Goal: Task Accomplishment & Management: Use online tool/utility

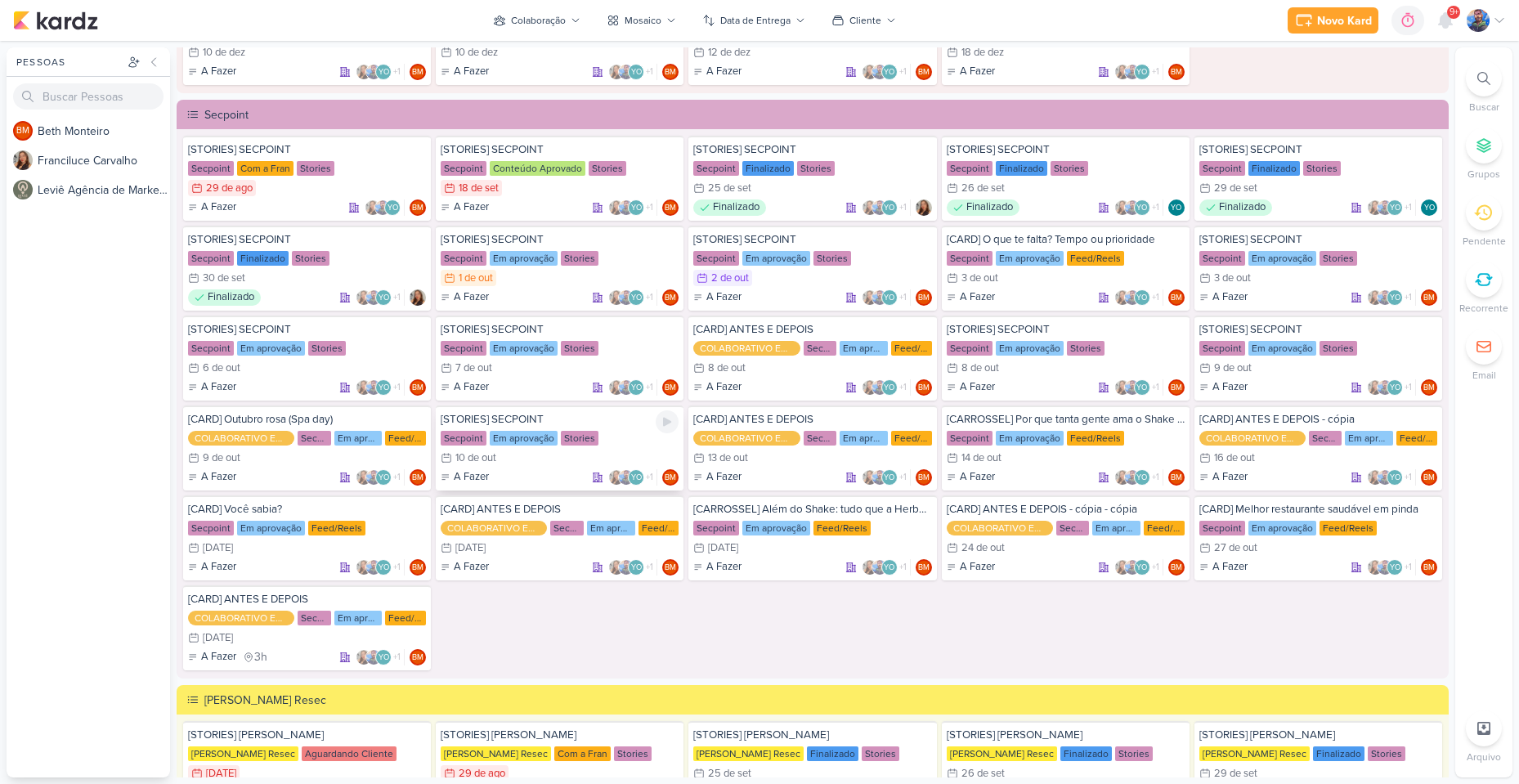
scroll to position [1880, 0]
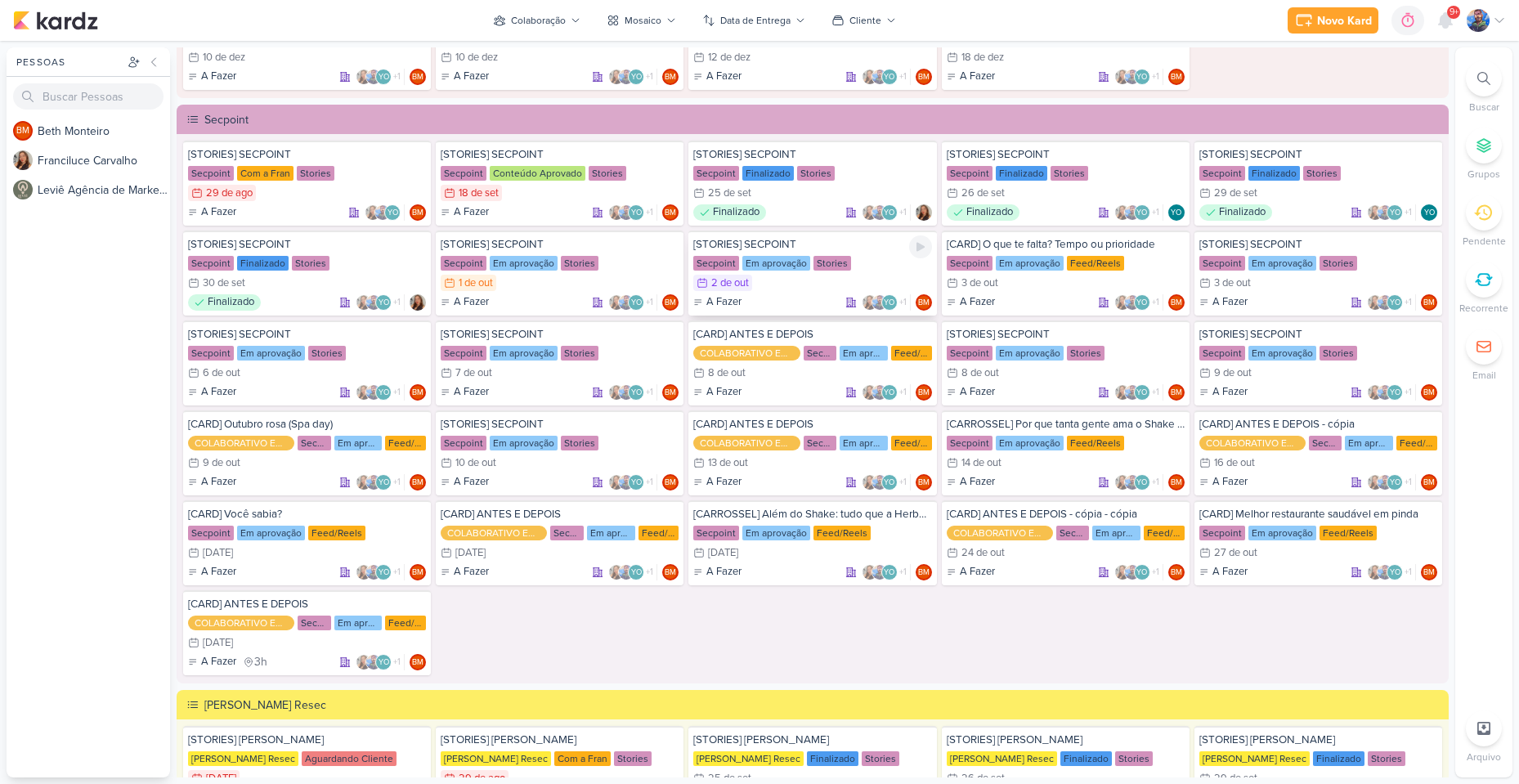
click at [753, 277] on div "2/10 [DATE]" at bounding box center [813, 282] width 238 height 16
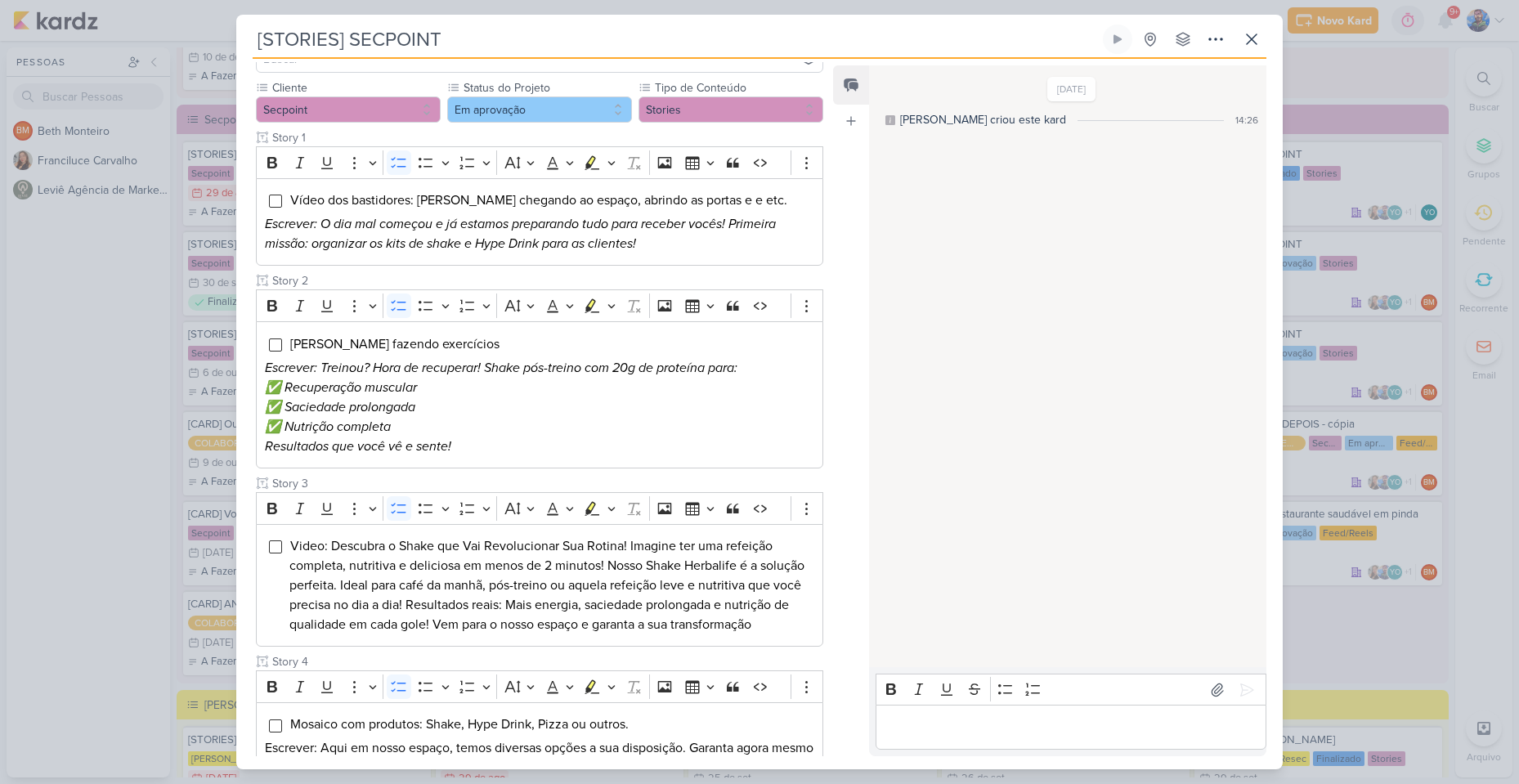
scroll to position [163, 0]
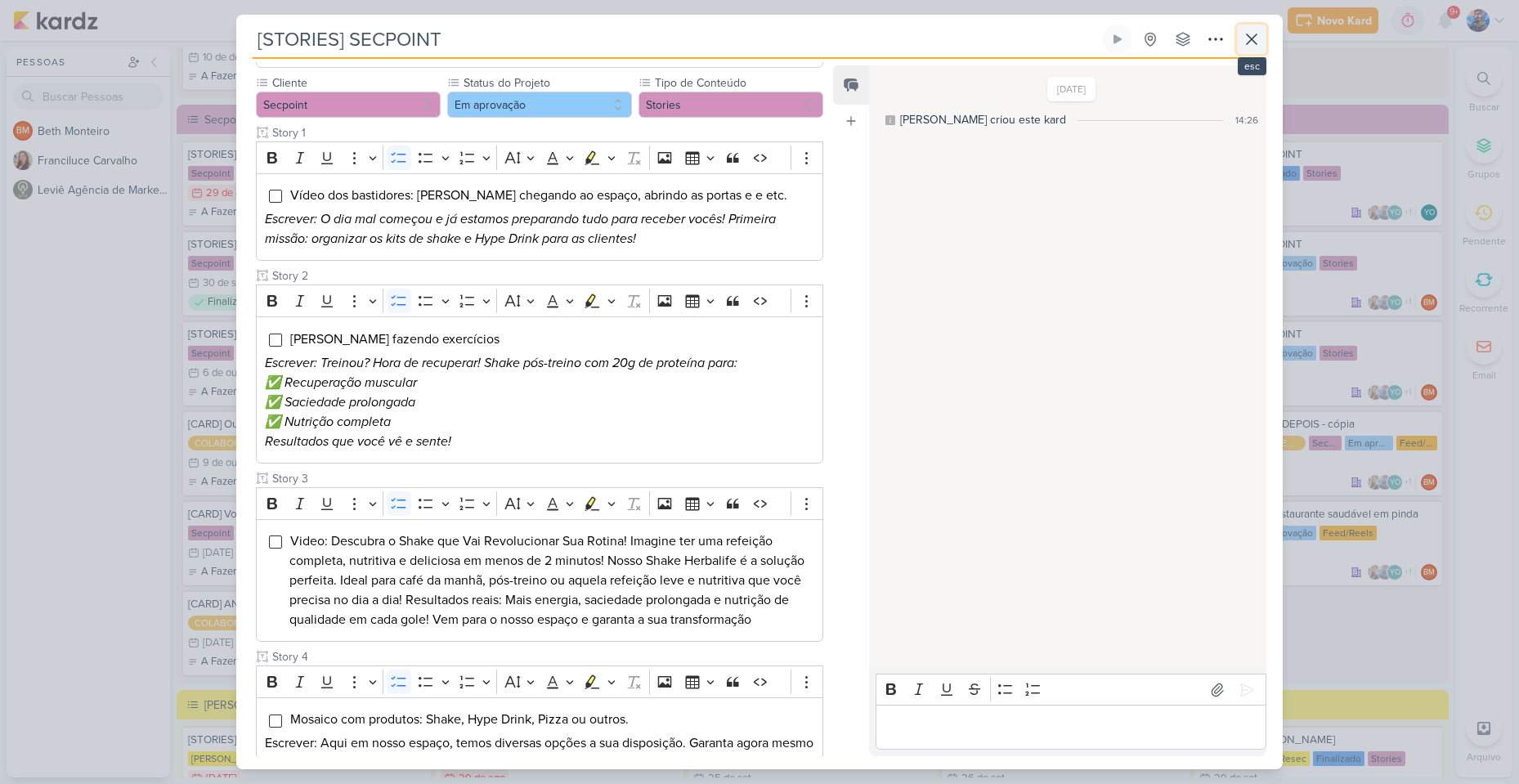
click at [1250, 37] on icon at bounding box center [1252, 39] width 9 height 9
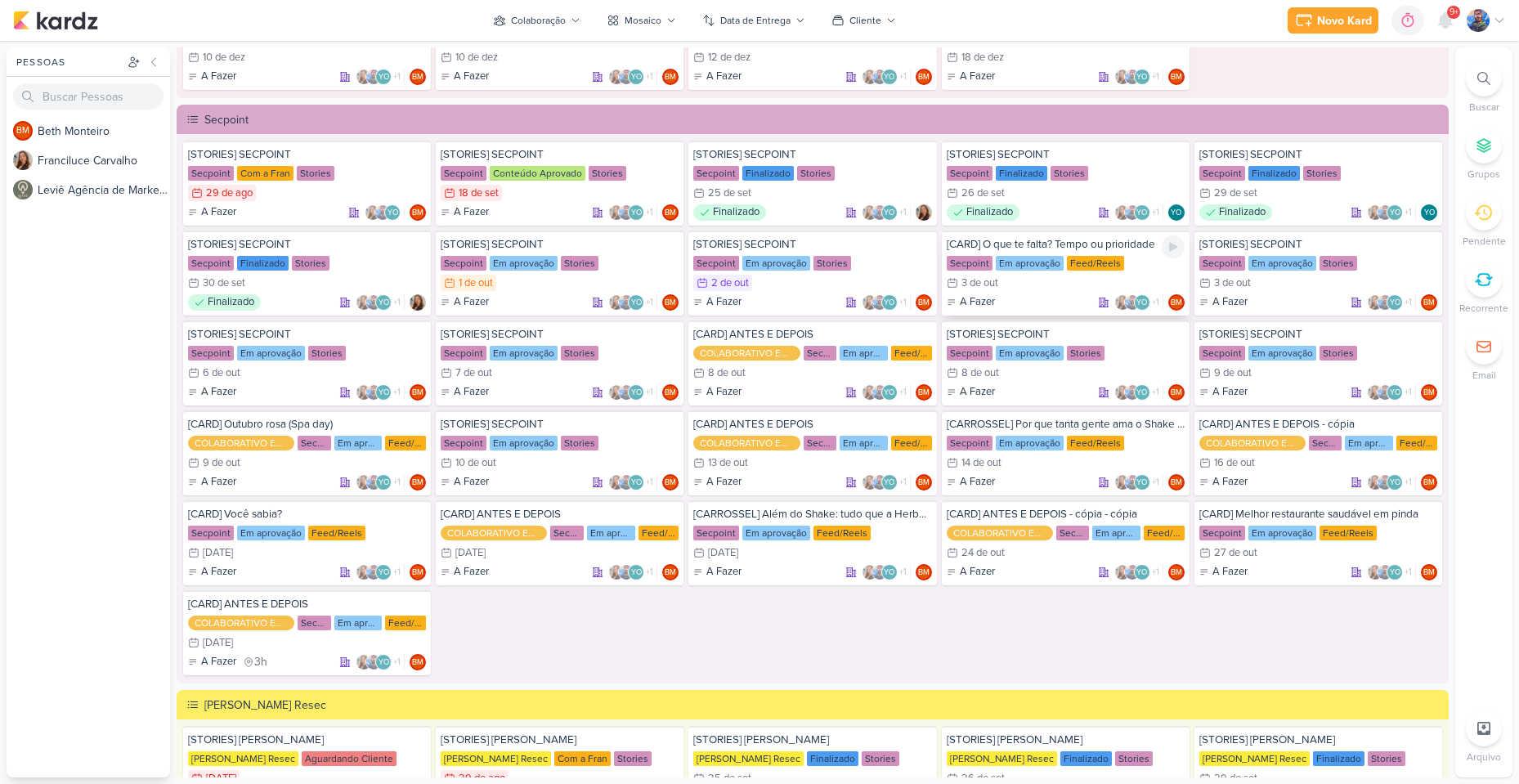
click at [1064, 286] on div "3/10 [DATE]" at bounding box center [1066, 282] width 238 height 16
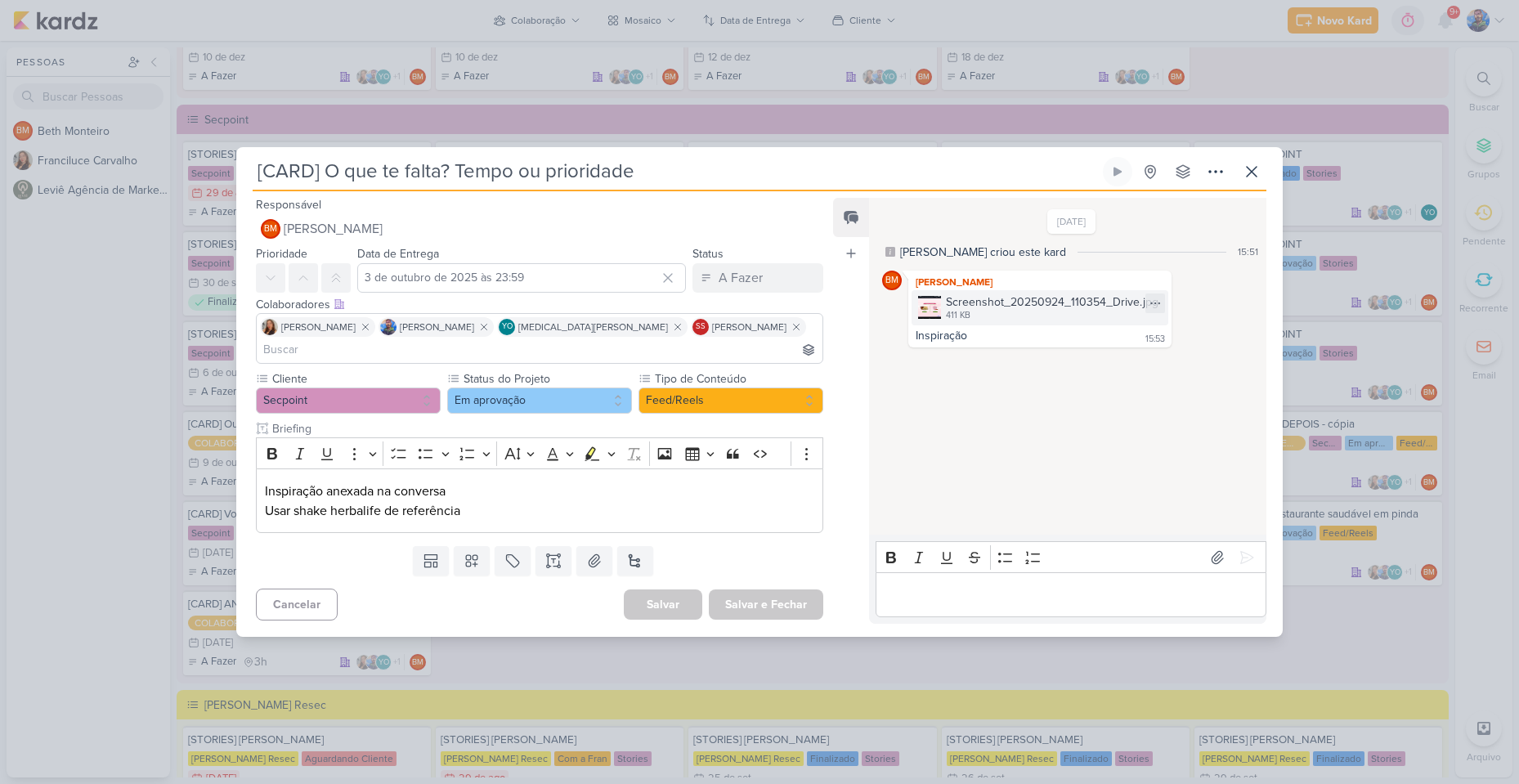
click at [925, 319] on img at bounding box center [930, 308] width 23 height 23
click at [1257, 181] on icon at bounding box center [1252, 172] width 20 height 20
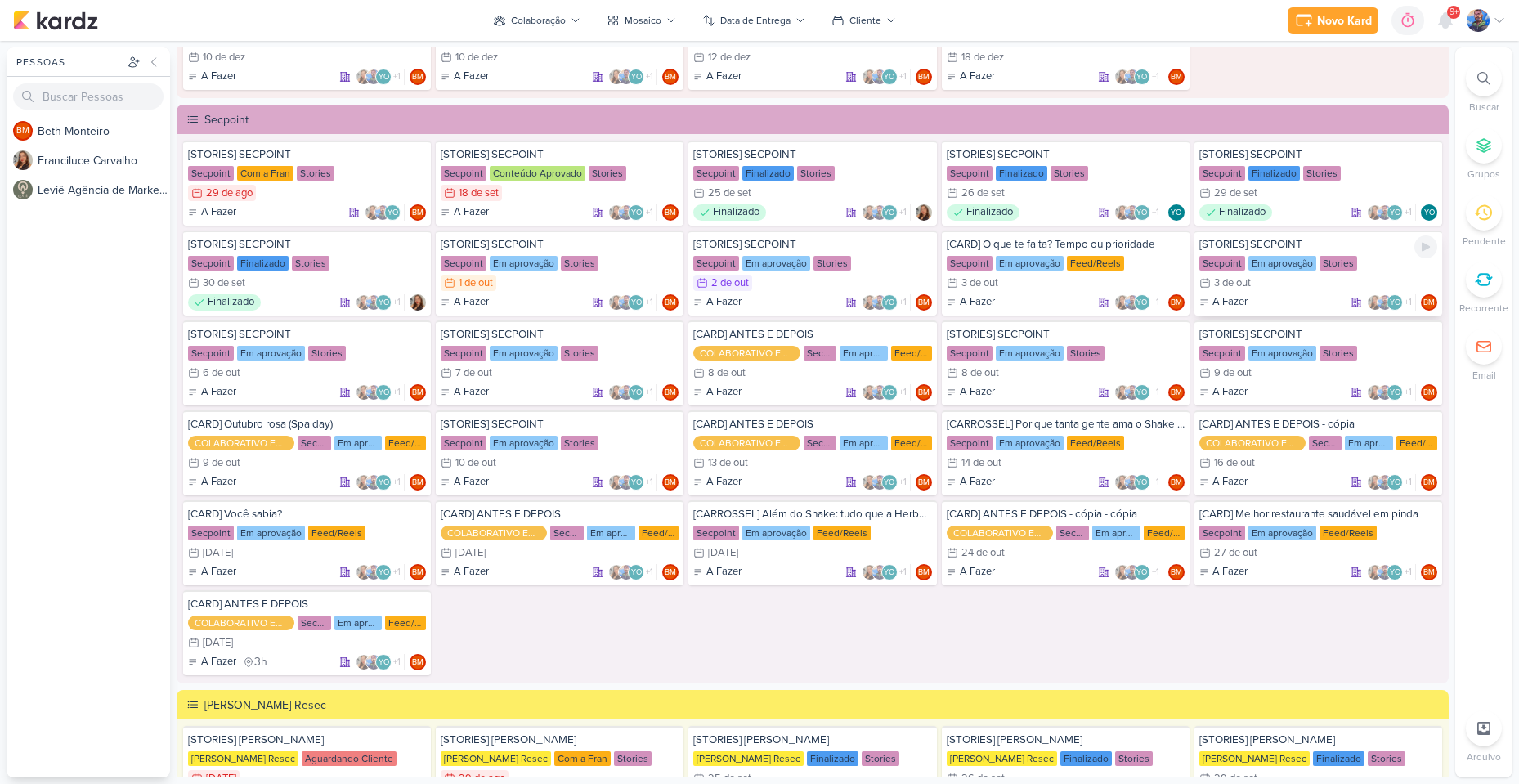
click at [1256, 284] on div "3/10 [DATE]" at bounding box center [1319, 282] width 238 height 16
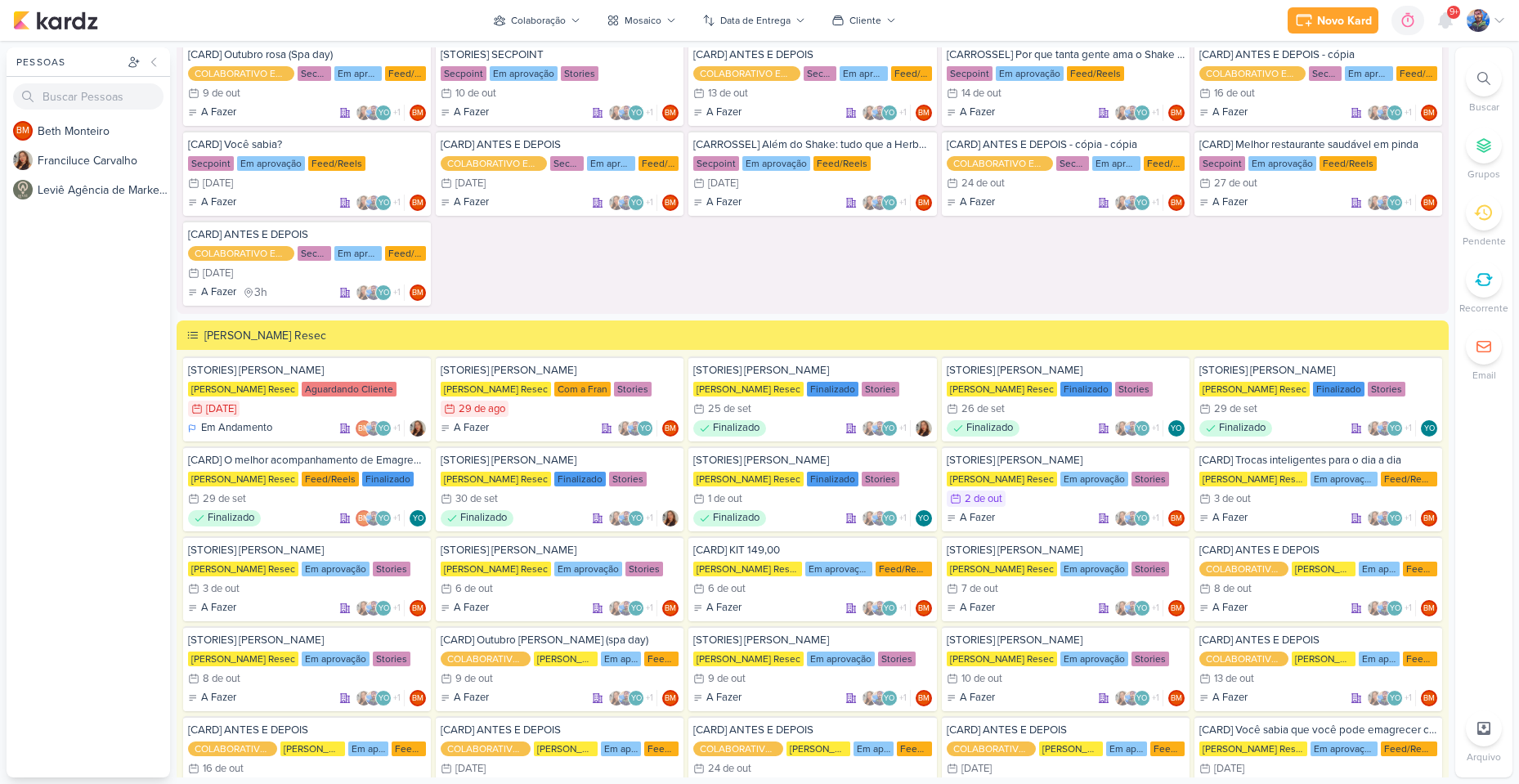
scroll to position [2452, 0]
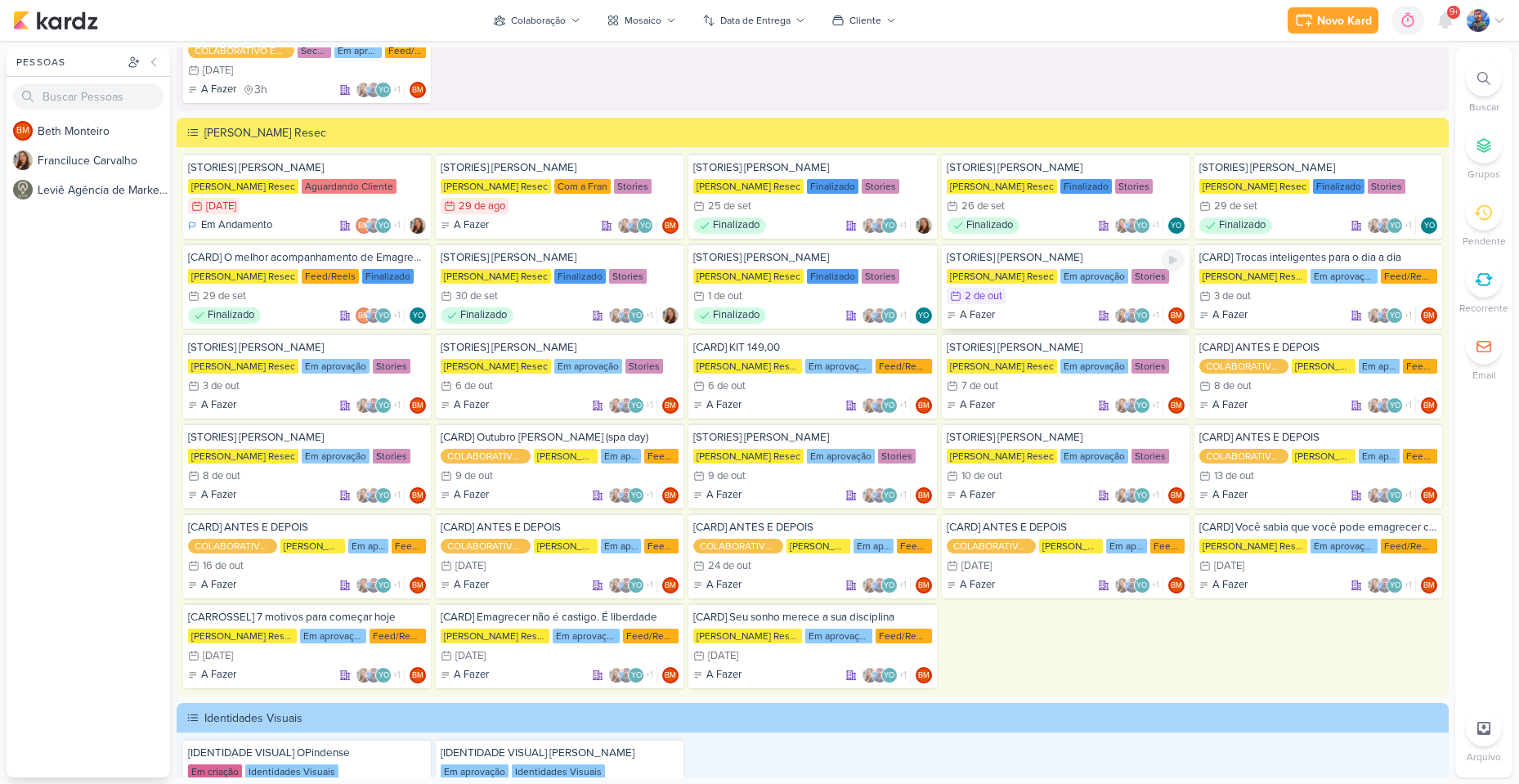
click at [992, 294] on div "2 de out" at bounding box center [983, 295] width 38 height 10
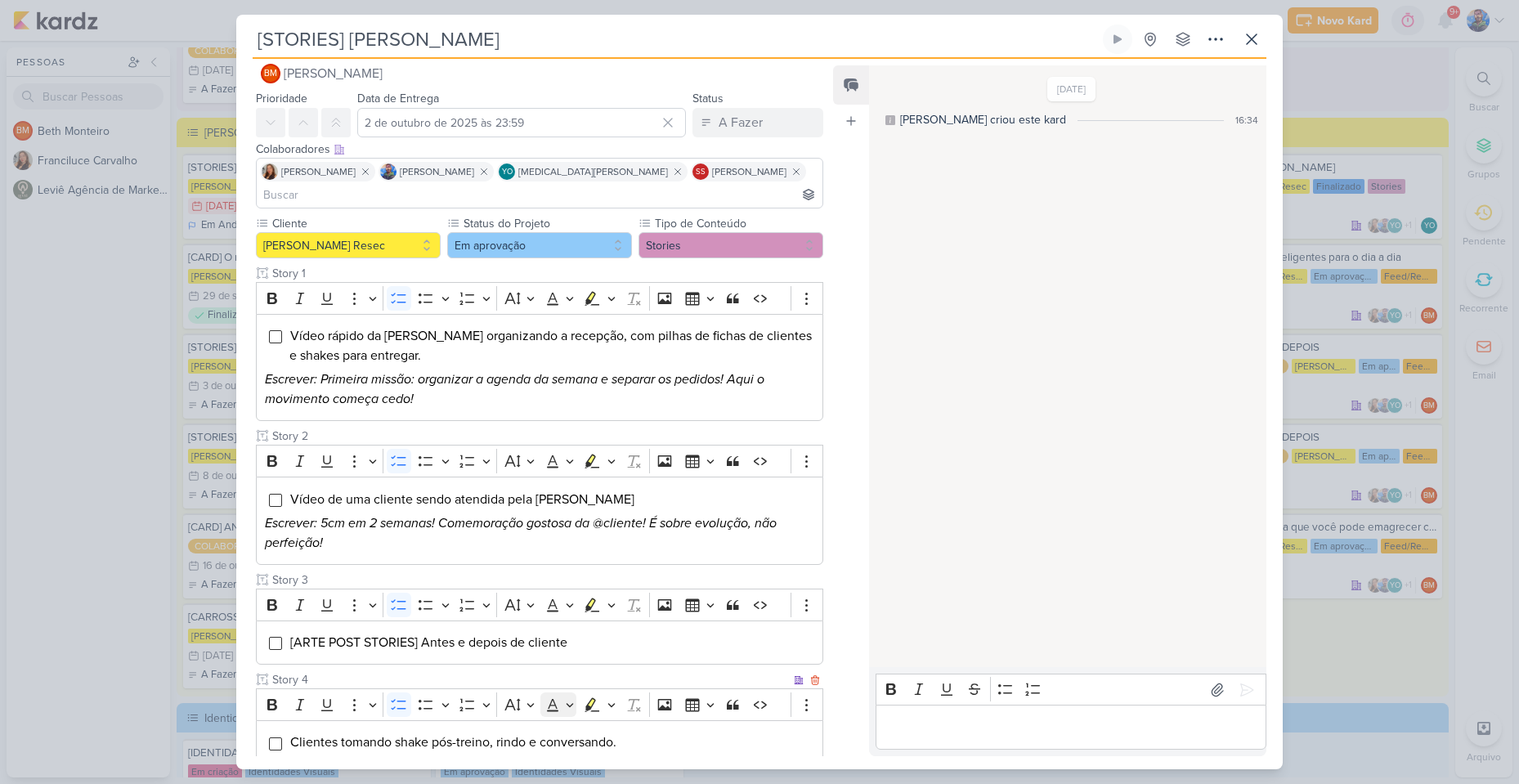
scroll to position [0, 0]
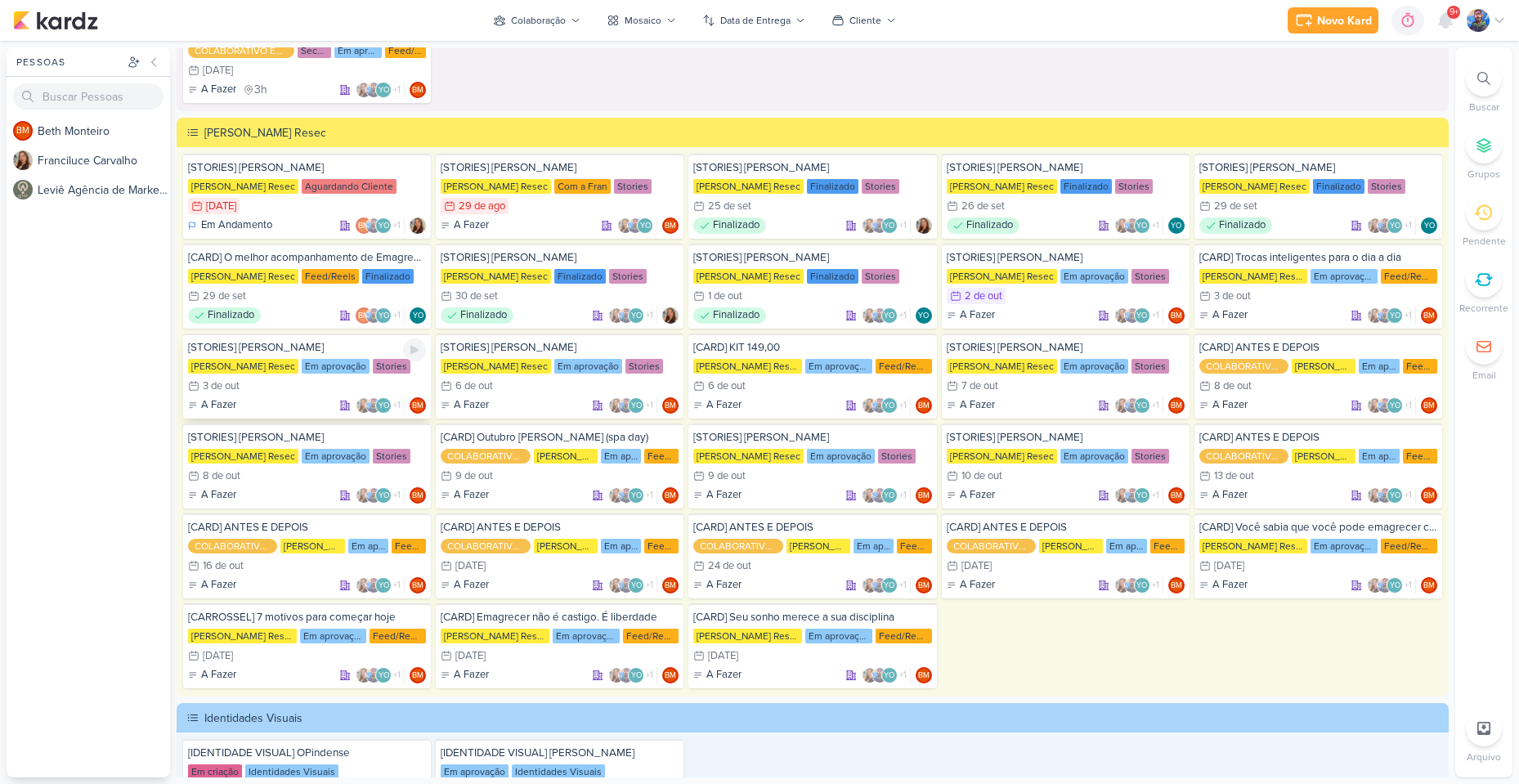
click at [281, 373] on div "[PERSON_NAME] Resec Em aprovação Stories" at bounding box center [307, 366] width 238 height 16
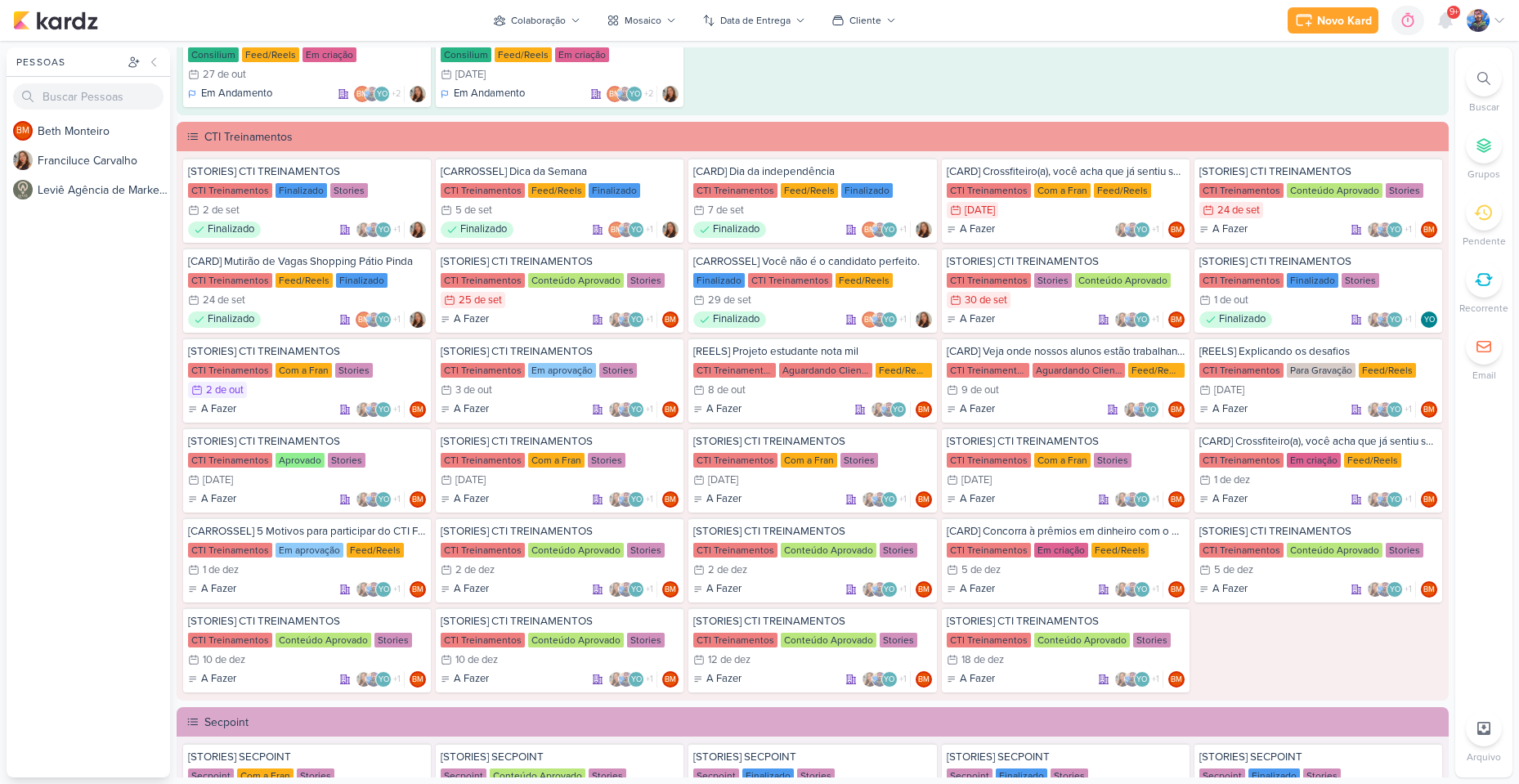
scroll to position [1316, 0]
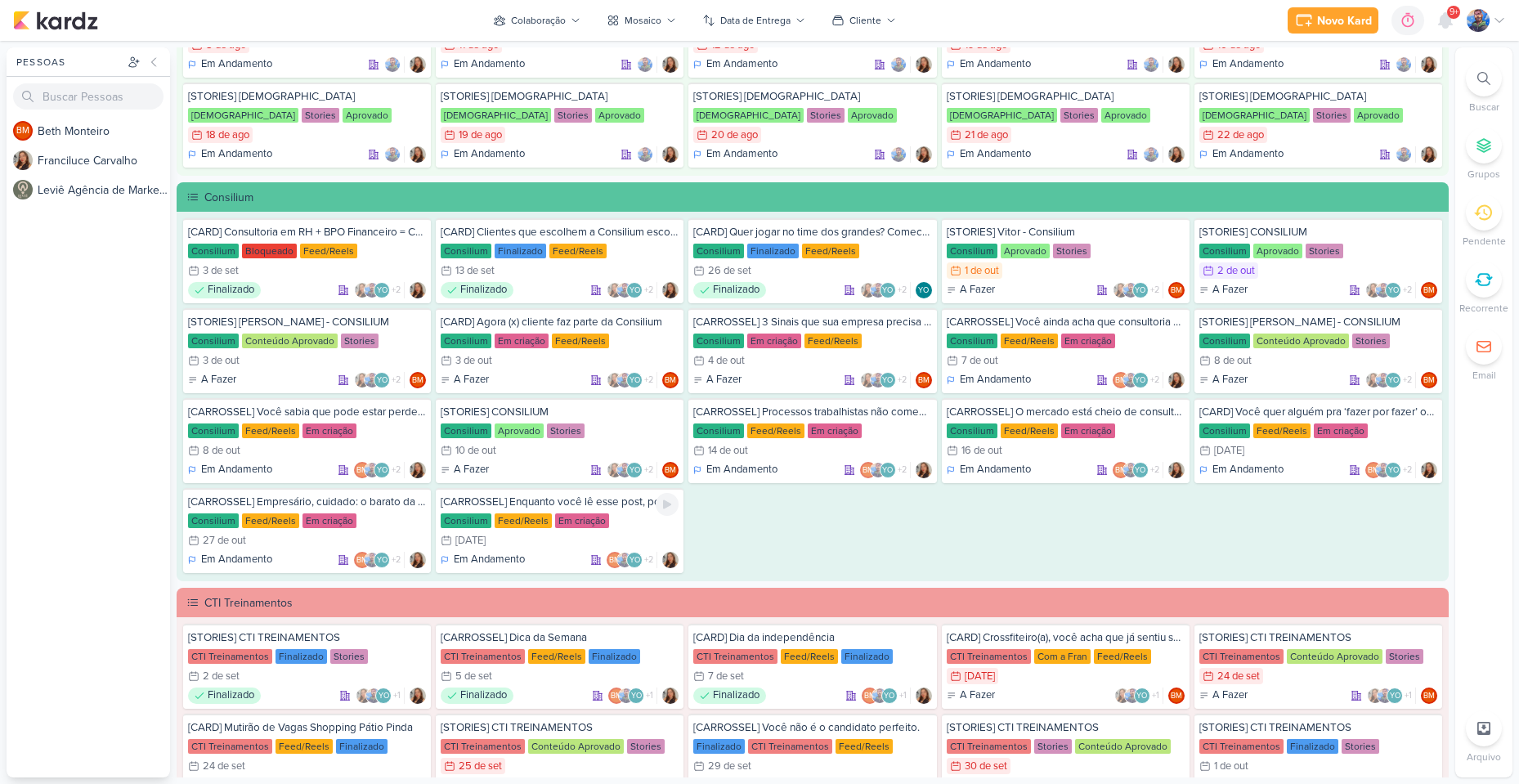
scroll to position [818, 0]
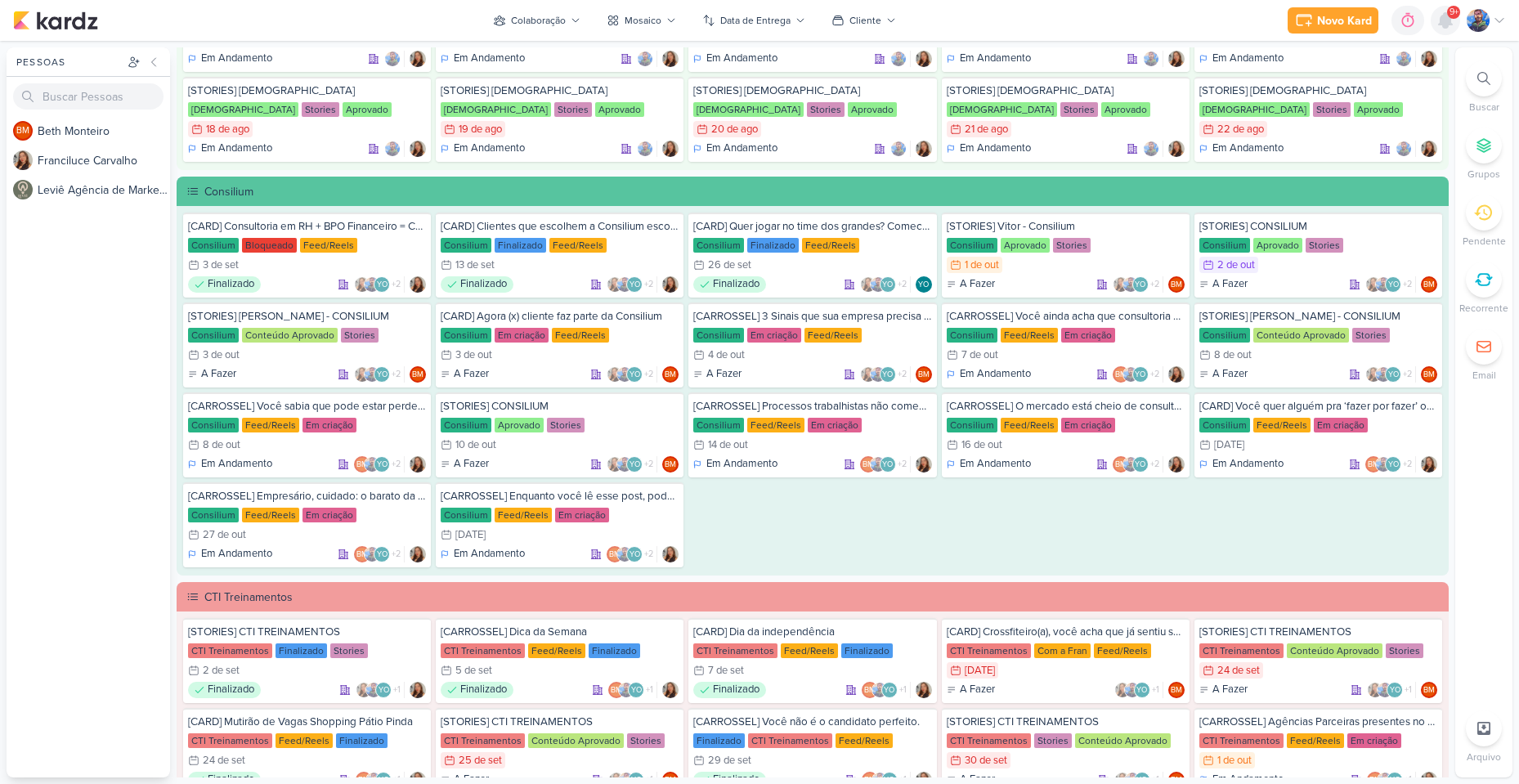
click at [1438, 25] on icon at bounding box center [1445, 20] width 20 height 20
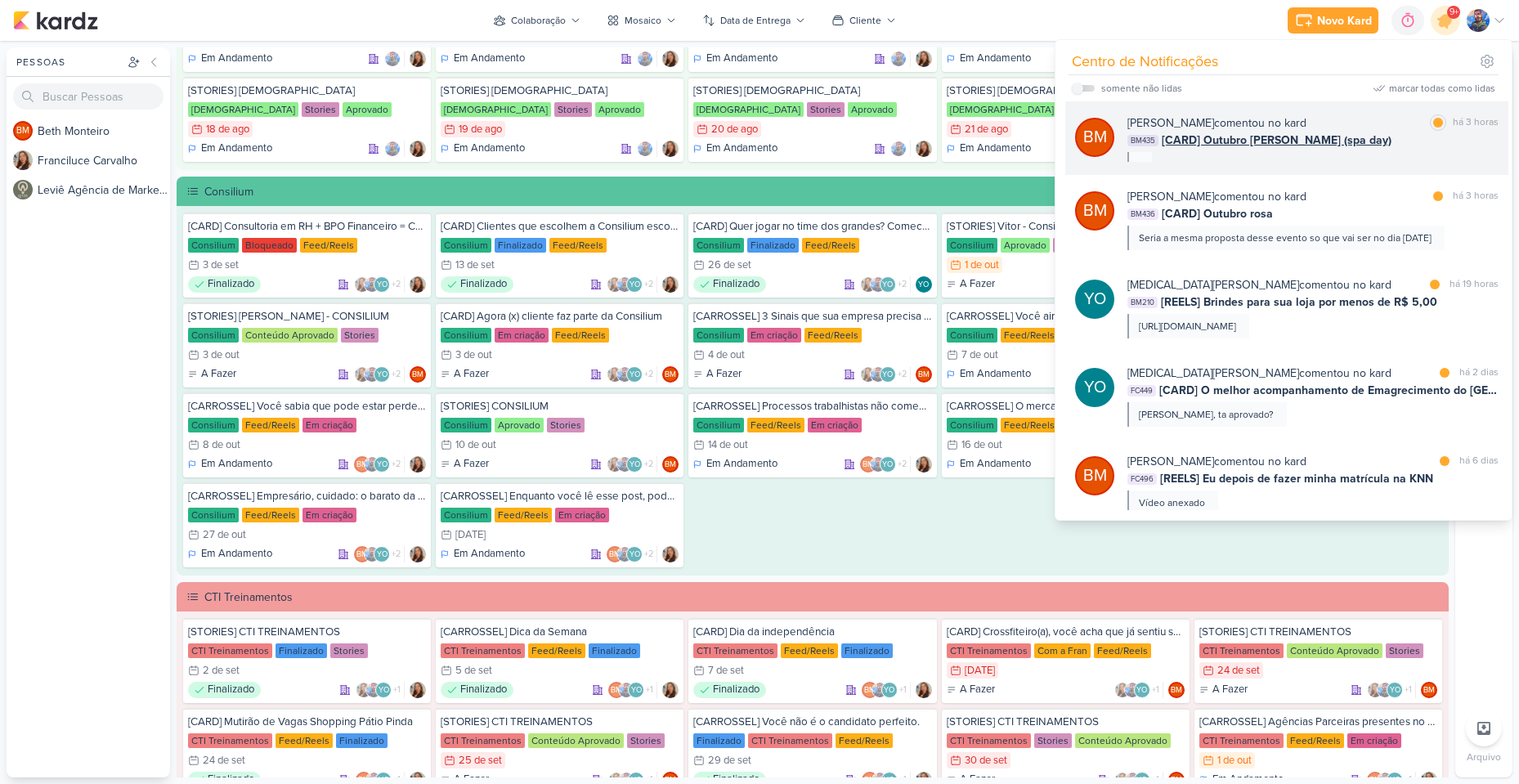
click at [1333, 158] on div "Beth Monteiro comentou no kard marcar como lida há 3 horas BM435 [CARD] Outubro…" at bounding box center [1314, 138] width 372 height 48
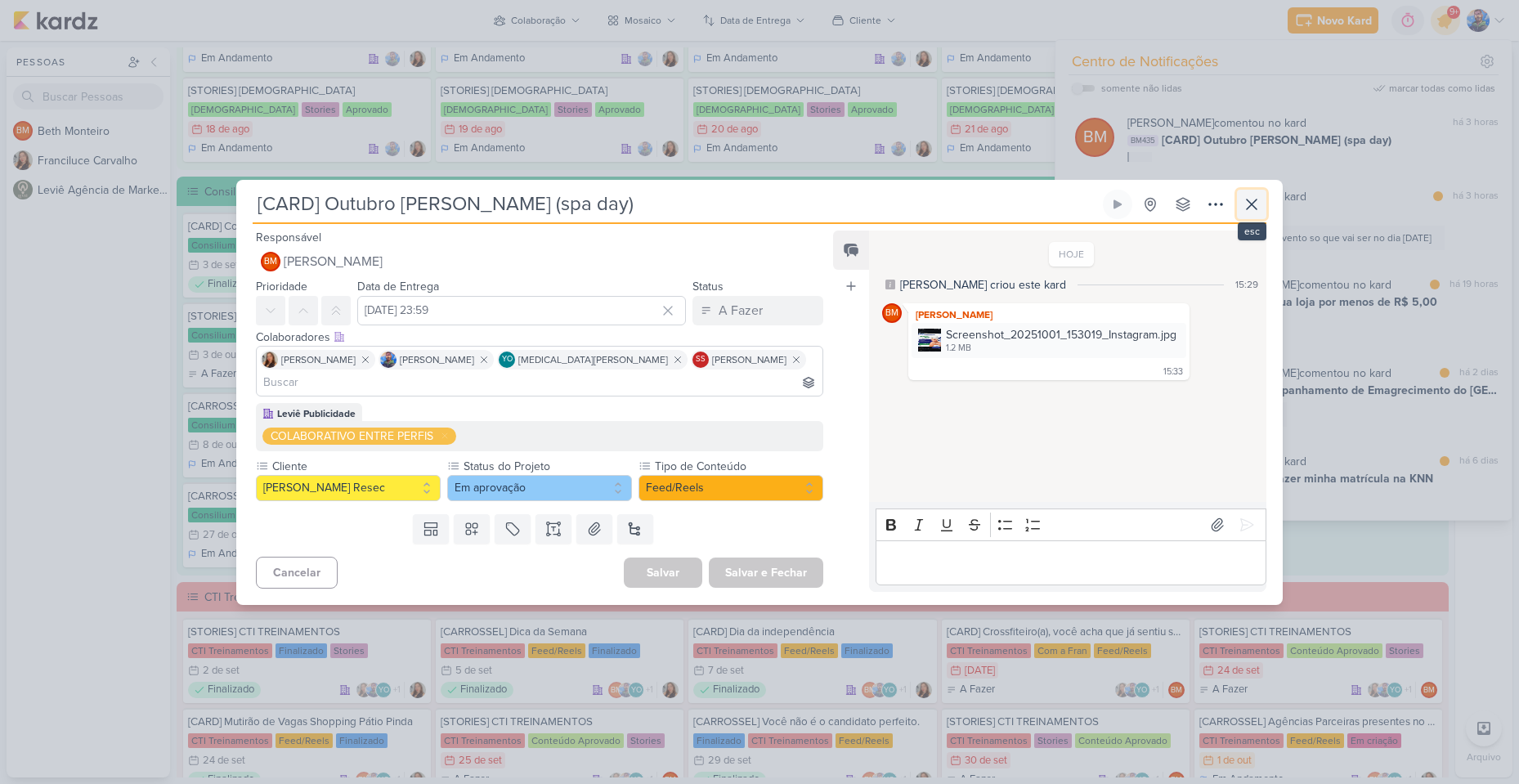
click at [1251, 213] on icon at bounding box center [1252, 204] width 20 height 20
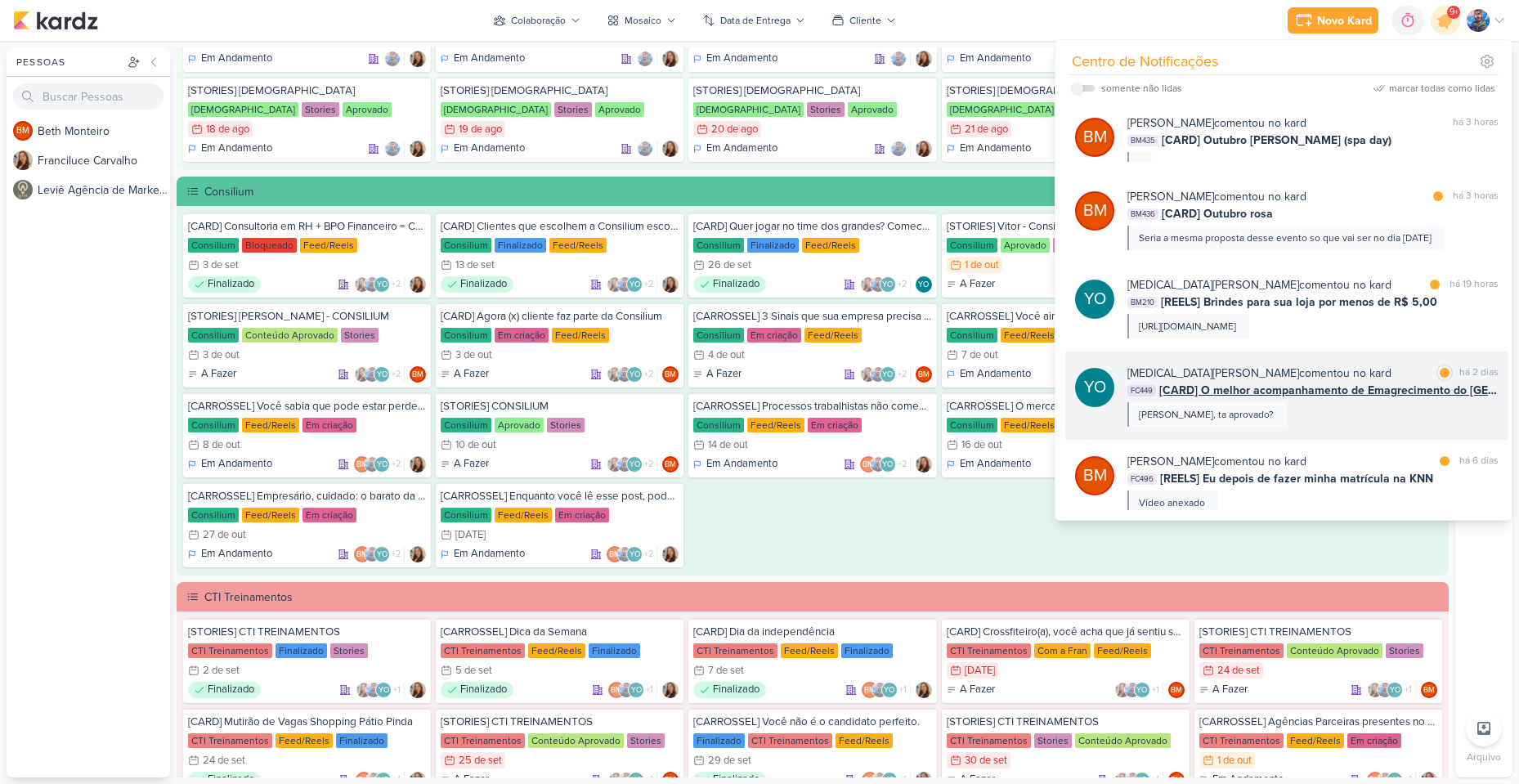
click at [1329, 426] on div "Yasmin Oliveira comentou no kard marcar como lida há 2 dias FC449 [CARD] O melh…" at bounding box center [1314, 396] width 372 height 62
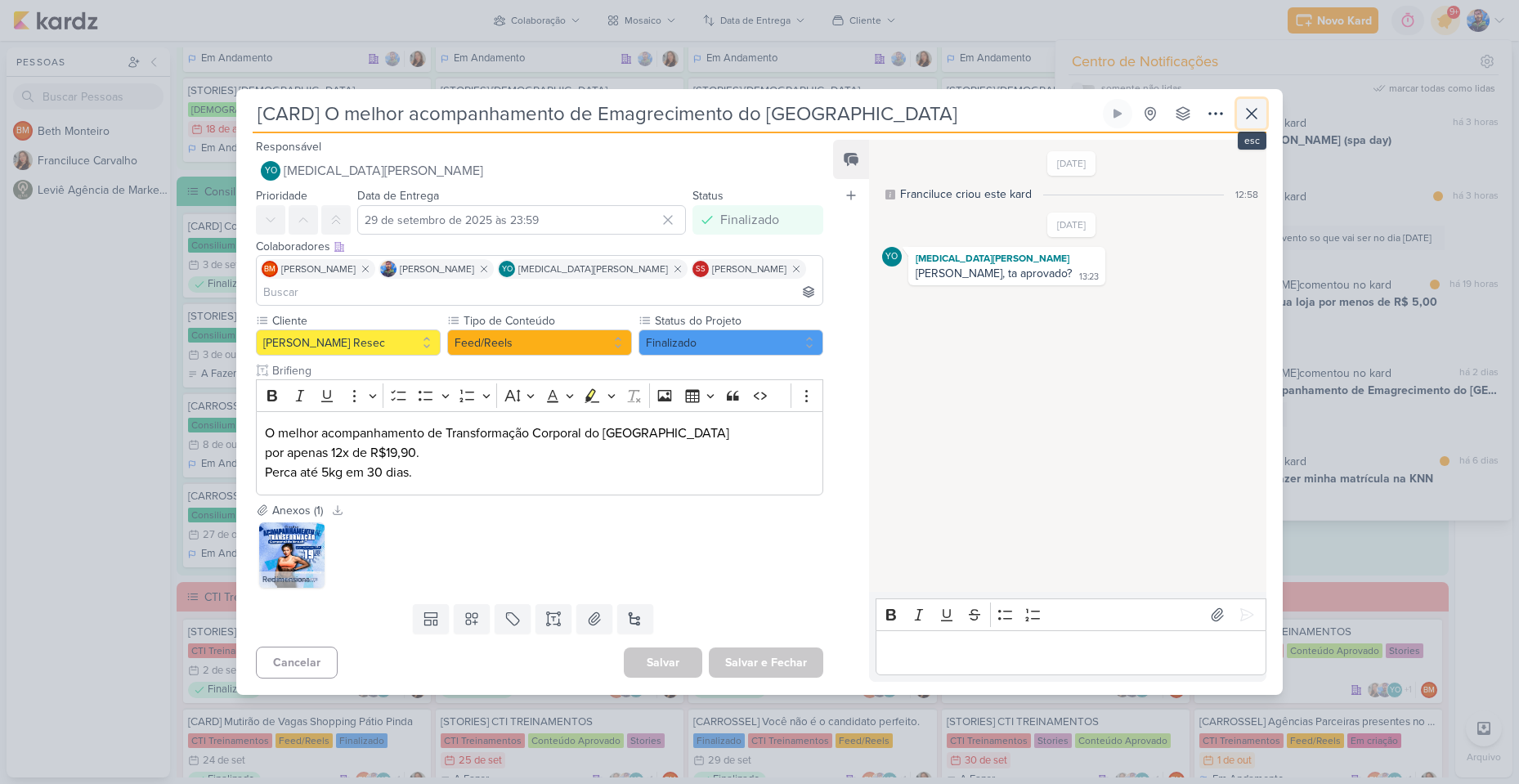
click at [1254, 124] on icon at bounding box center [1252, 113] width 20 height 20
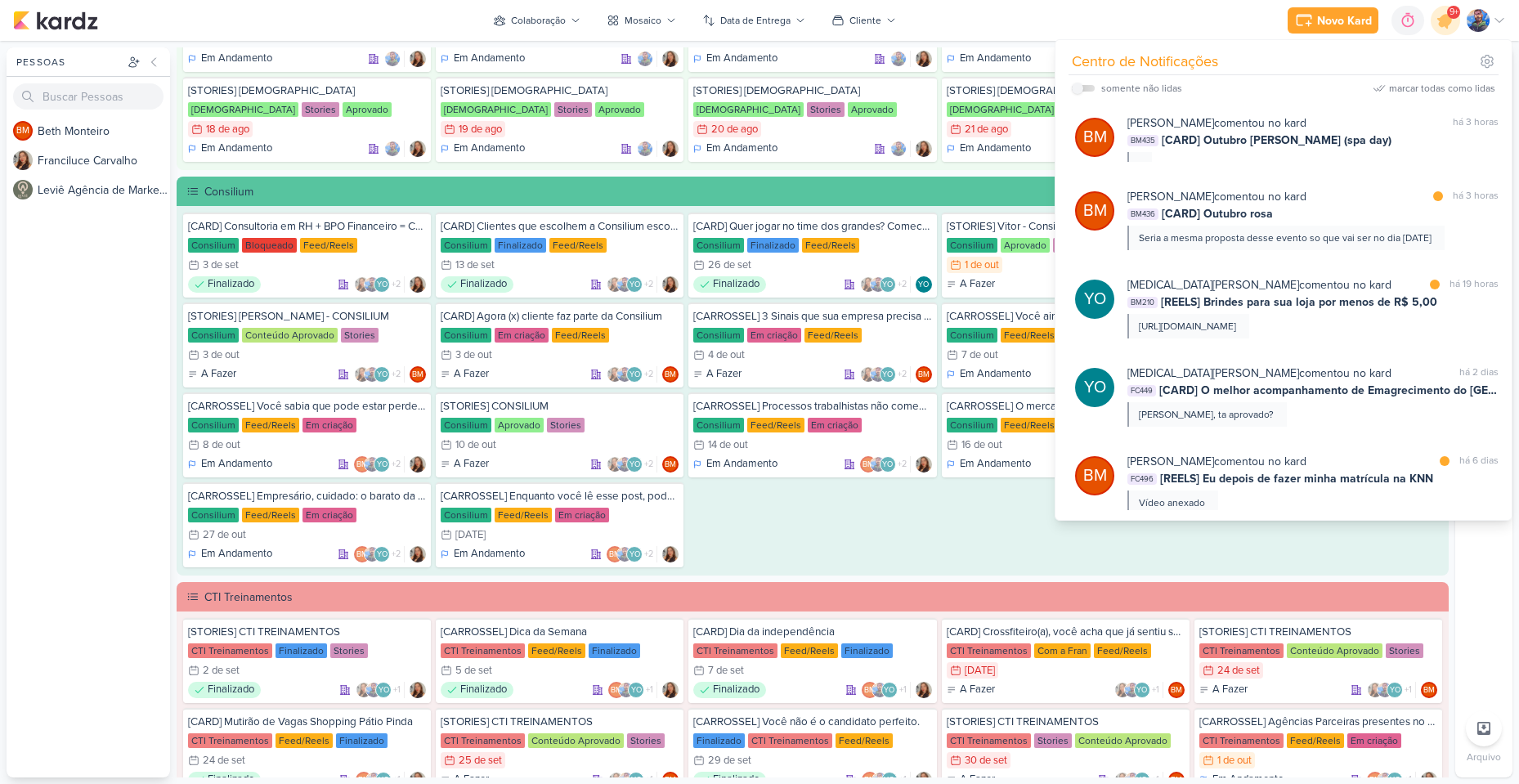
click at [926, 532] on div "[CARD] Consultoria em RH + BPO Financeiro = COMBO de eficiência! Consilium Bloq…" at bounding box center [813, 390] width 1259 height 354
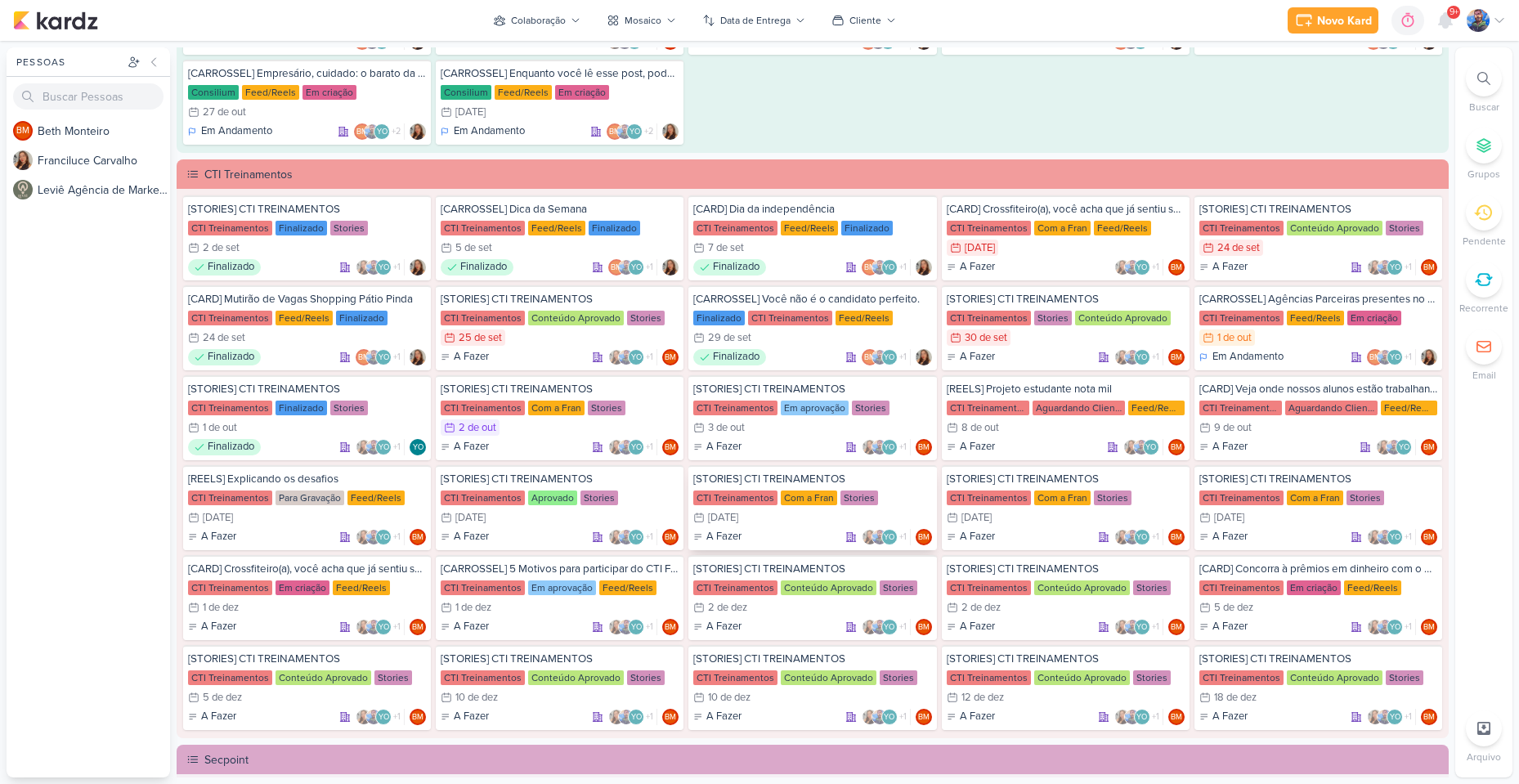
scroll to position [1226, 0]
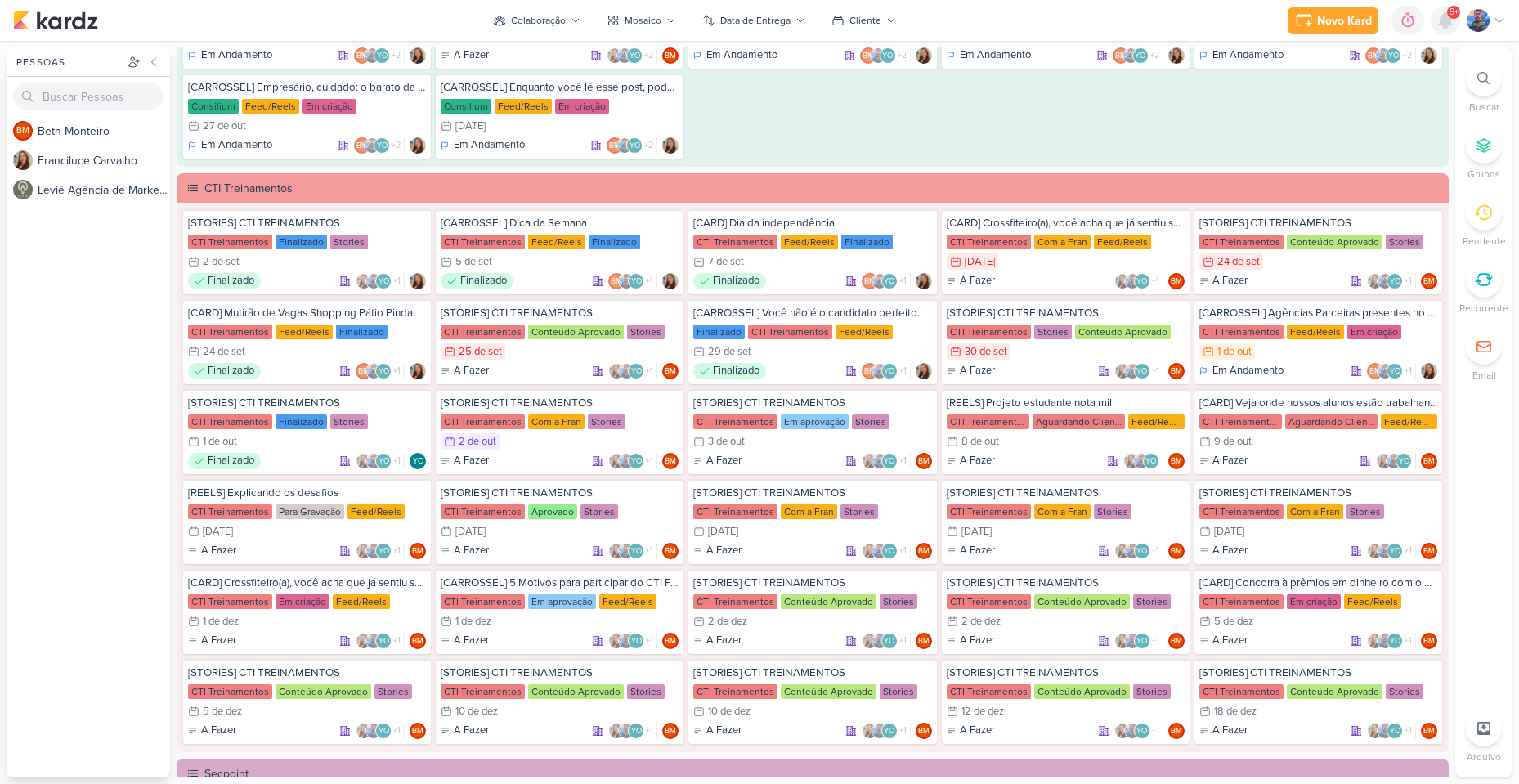
click at [1452, 21] on icon at bounding box center [1445, 20] width 20 height 20
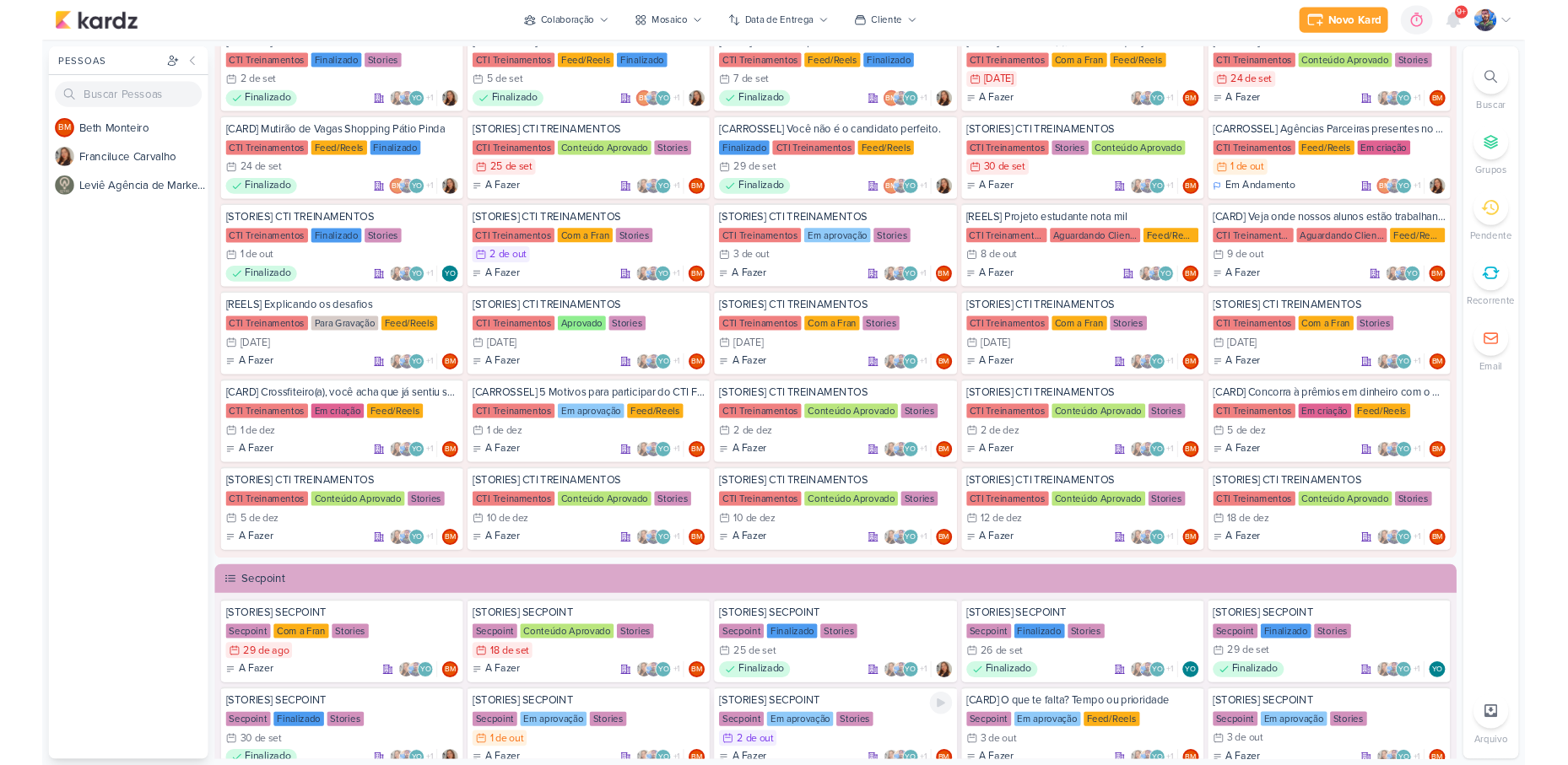
scroll to position [1350, 0]
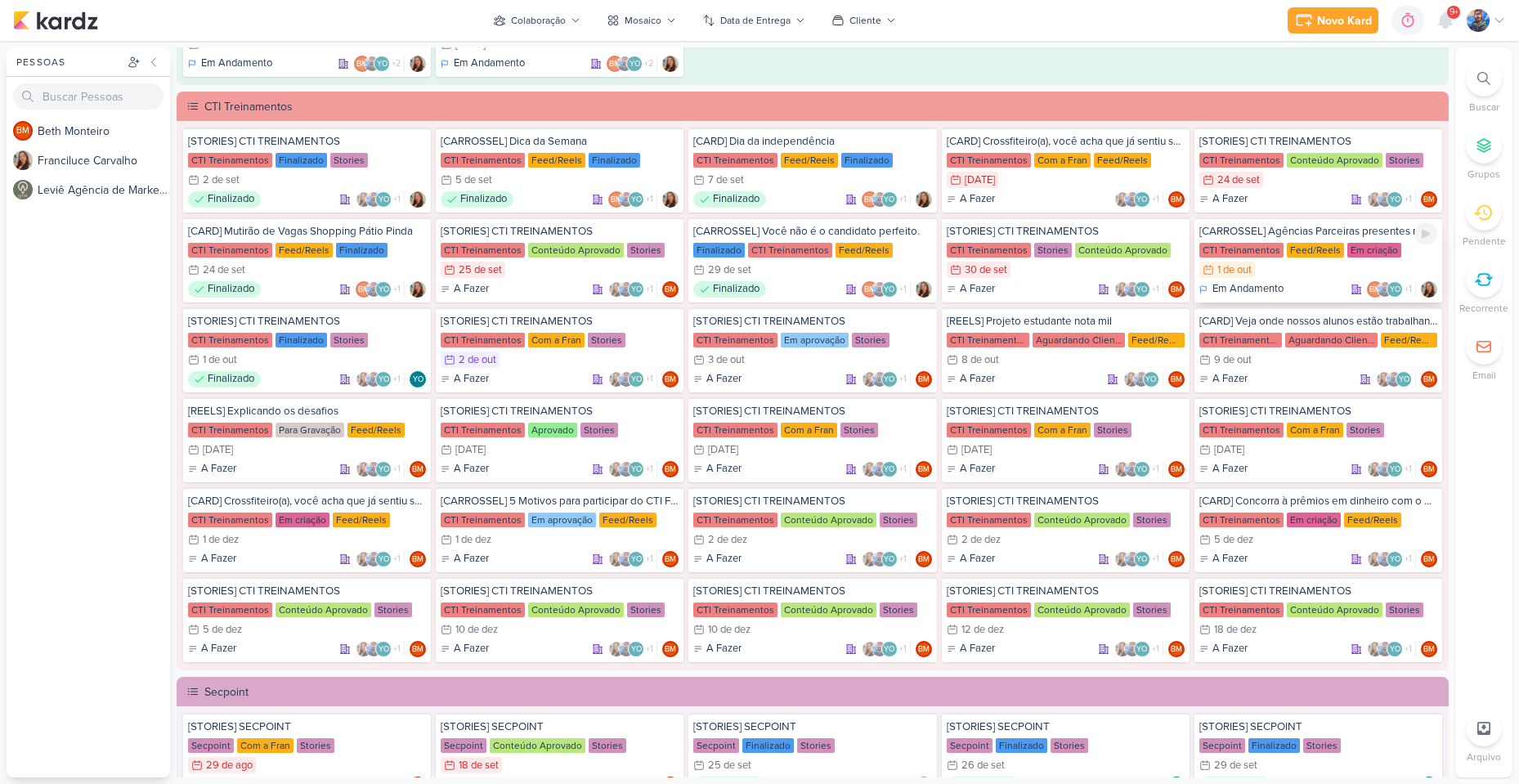
click at [1270, 277] on div "1/10 1 de out" at bounding box center [1319, 269] width 238 height 16
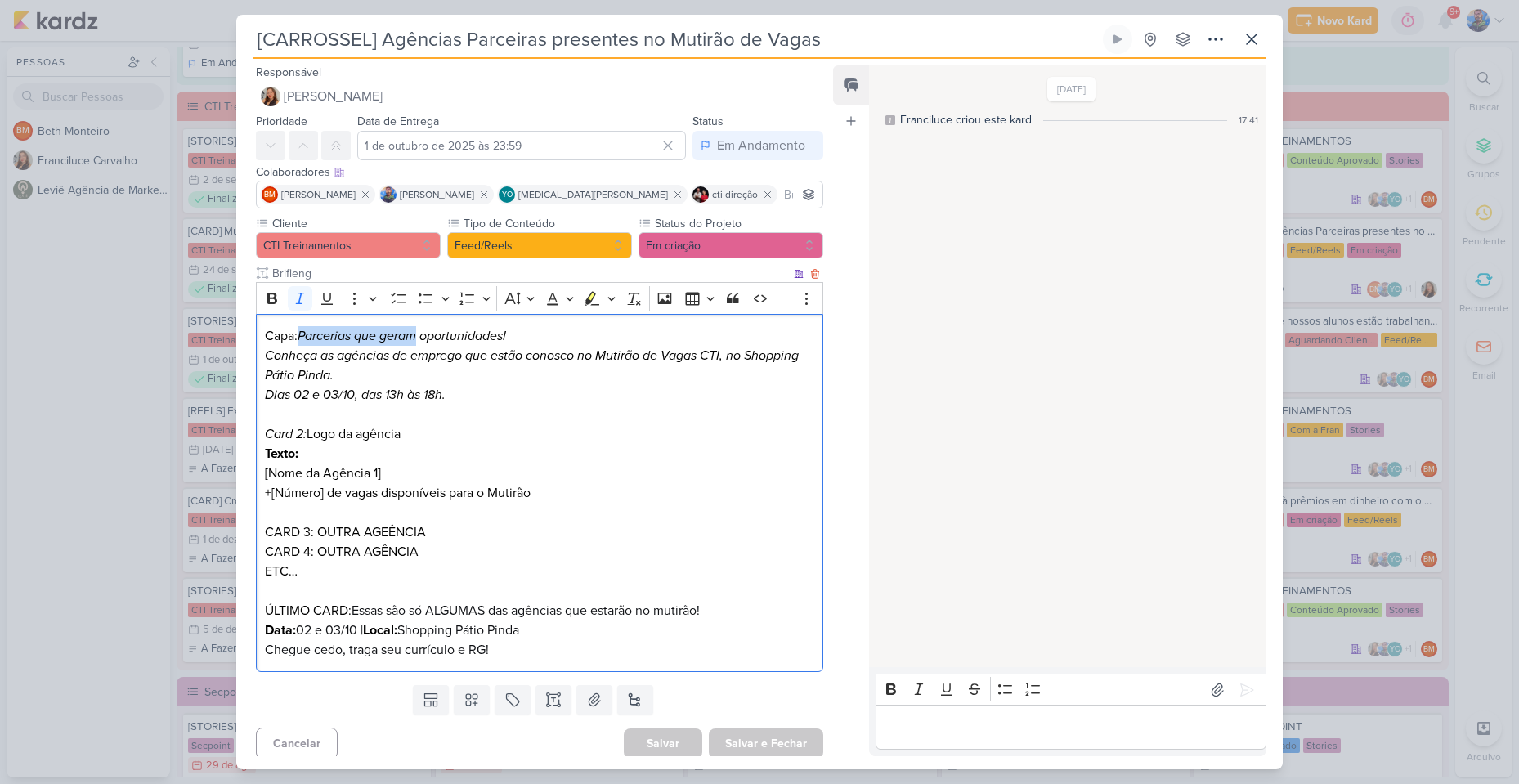
drag, startPoint x: 302, startPoint y: 335, endPoint x: 417, endPoint y: 327, distance: 115.3
click at [417, 327] on icon "Parcerias que geram oportunidades!" at bounding box center [402, 335] width 208 height 16
copy icon "Parcerias que geram"
click at [526, 339] on p "Capa: Parcerias que geram oportunidades! Conheça as agências de emprego que est…" at bounding box center [539, 366] width 550 height 79
drag, startPoint x: 425, startPoint y: 333, endPoint x: 511, endPoint y: 334, distance: 86.0
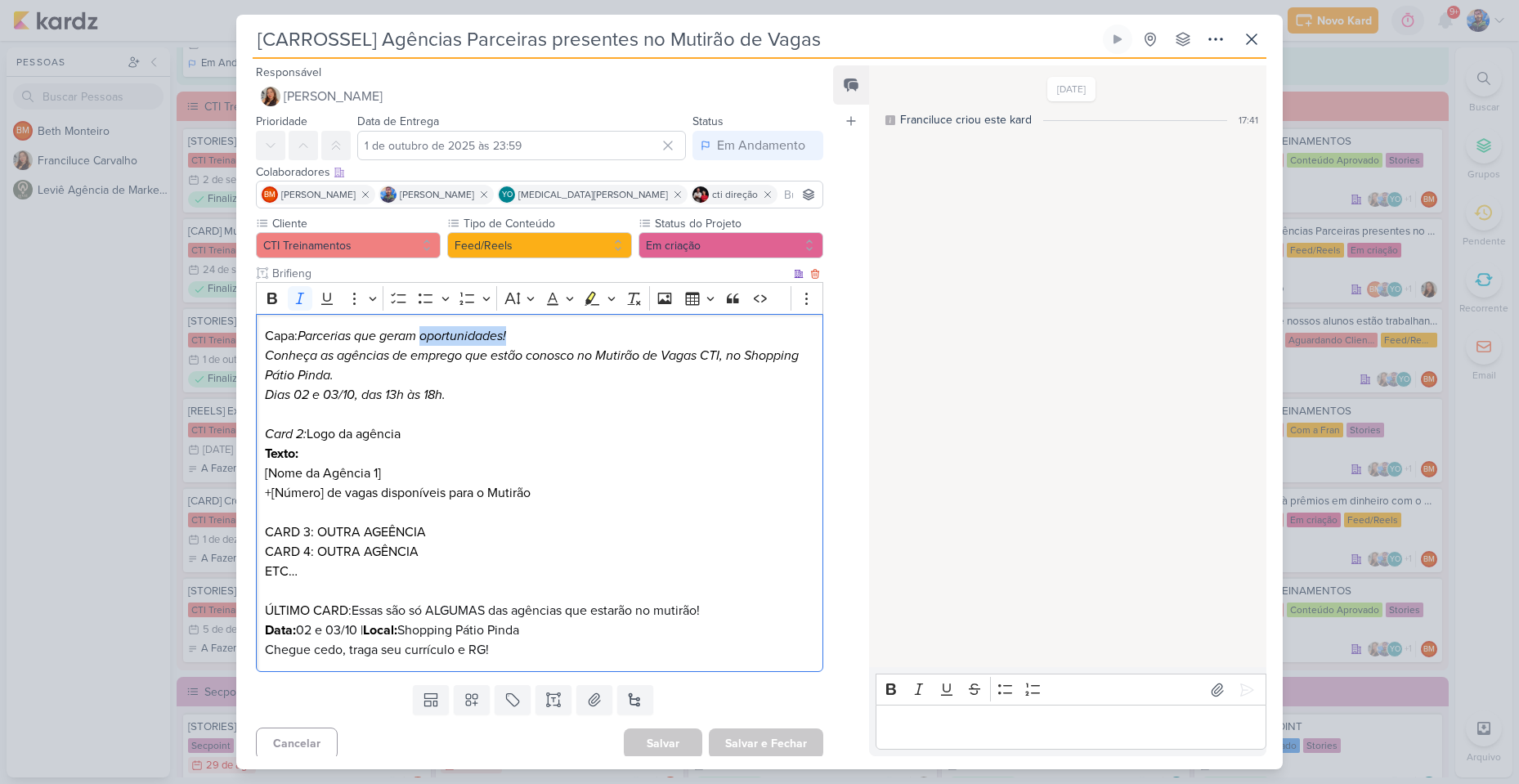
click at [506, 334] on icon "Parcerias que geram oportunidades!" at bounding box center [402, 335] width 208 height 16
copy icon "oportunidades!"
click at [533, 340] on p "Capa: Parcerias que geram oportunidades! Conheça as agências de emprego que est…" at bounding box center [539, 366] width 550 height 79
click at [289, 352] on icon "Conheça as agências de emprego que estão conosco no Mutirão de Vagas CTI, no Sh…" at bounding box center [531, 365] width 534 height 36
drag, startPoint x: 266, startPoint y: 350, endPoint x: 656, endPoint y: 377, distance: 390.9
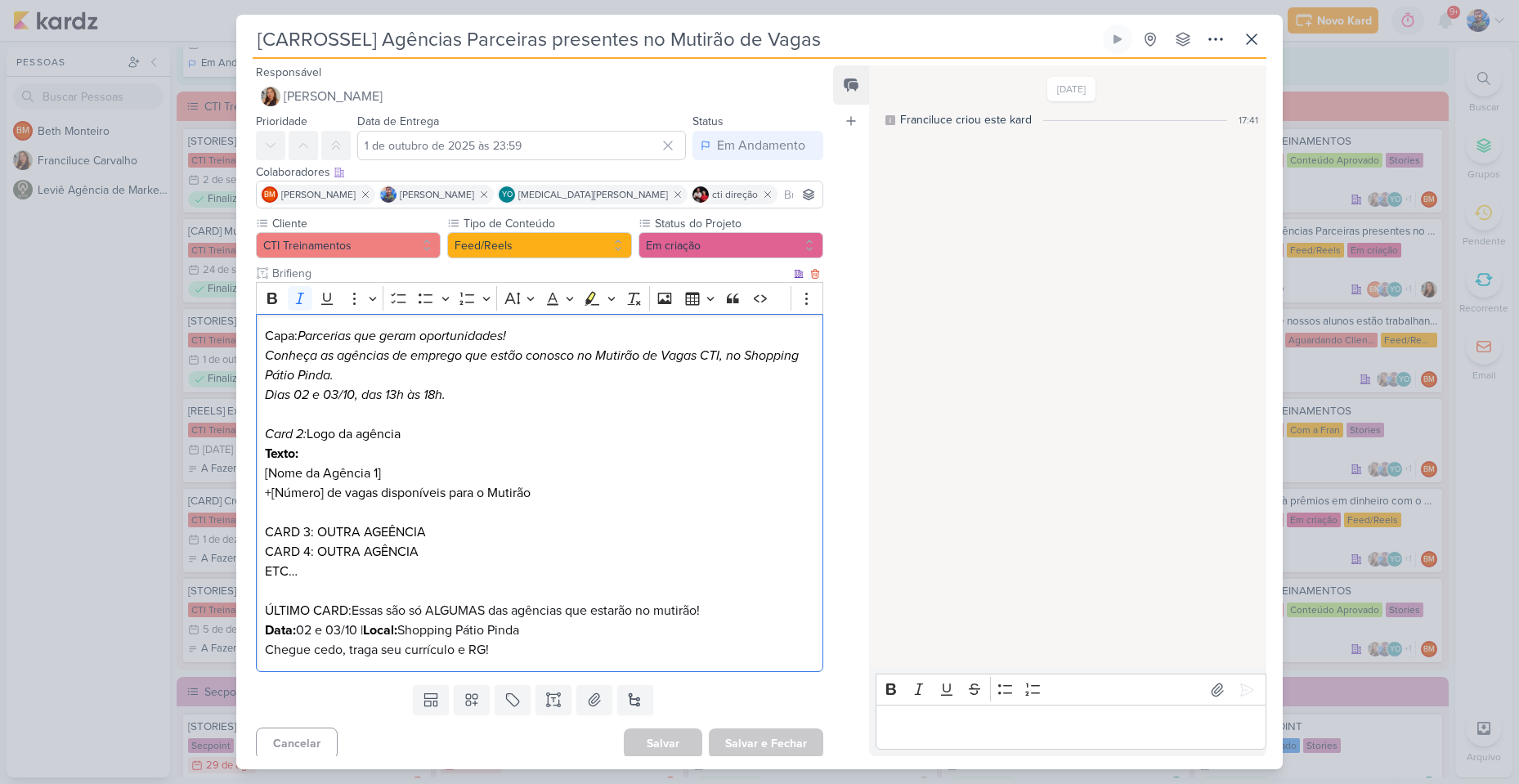
click at [656, 377] on p "Capa: Parcerias que geram oportunidades! Conheça as agências de emprego que est…" at bounding box center [539, 366] width 550 height 79
copy icon "Conheça as agências de emprego que estão conosco no Mutirão de Vagas CTI, no Sh…"
click at [440, 410] on p "Editor editing area: main" at bounding box center [539, 414] width 550 height 20
click at [468, 404] on p "Editor editing area: main" at bounding box center [539, 414] width 550 height 20
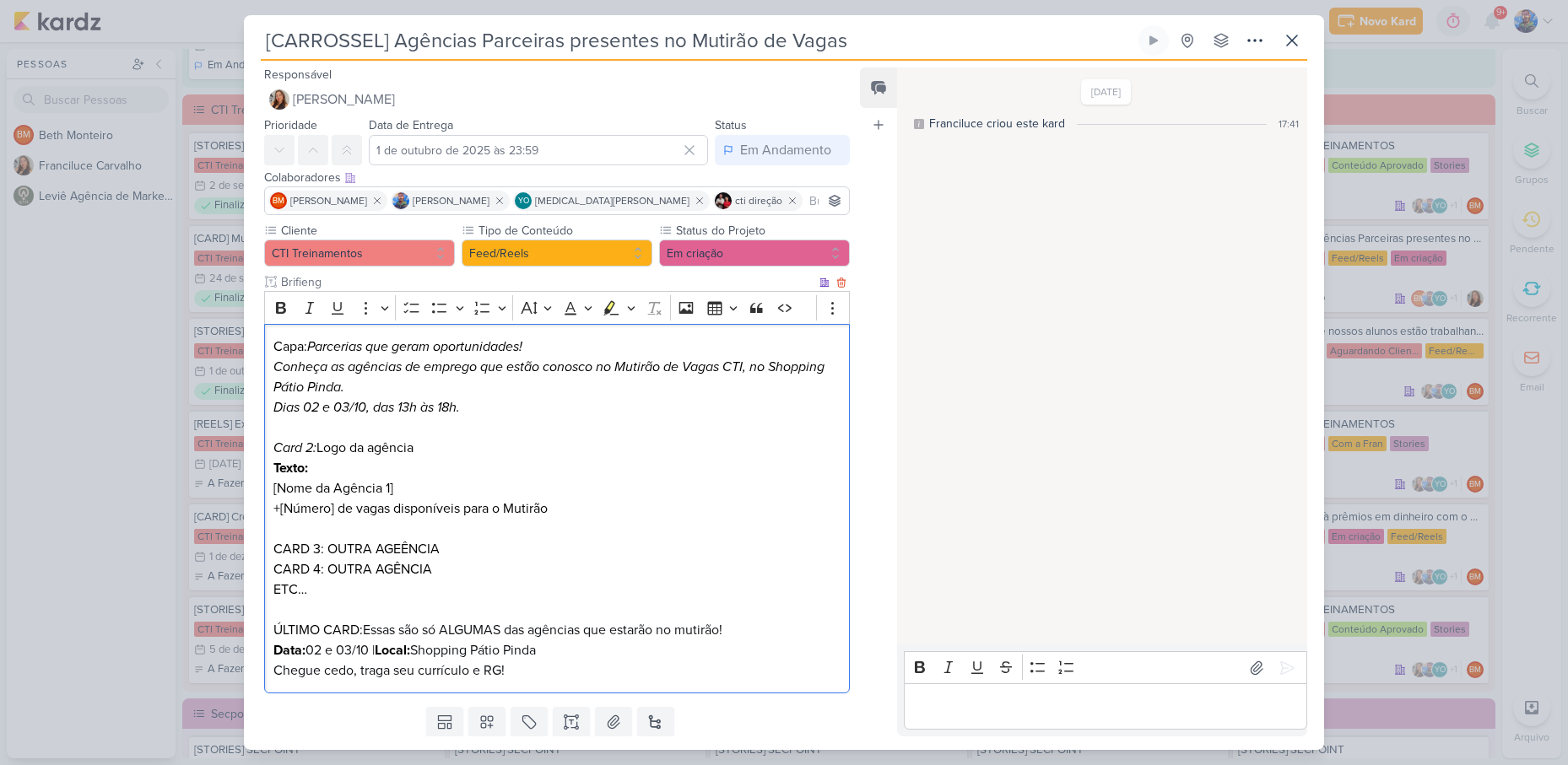
click at [524, 387] on p "Capa: Parcerias que geram oportunidades! Conheça as agências de emprego que est…" at bounding box center [557, 378] width 568 height 81
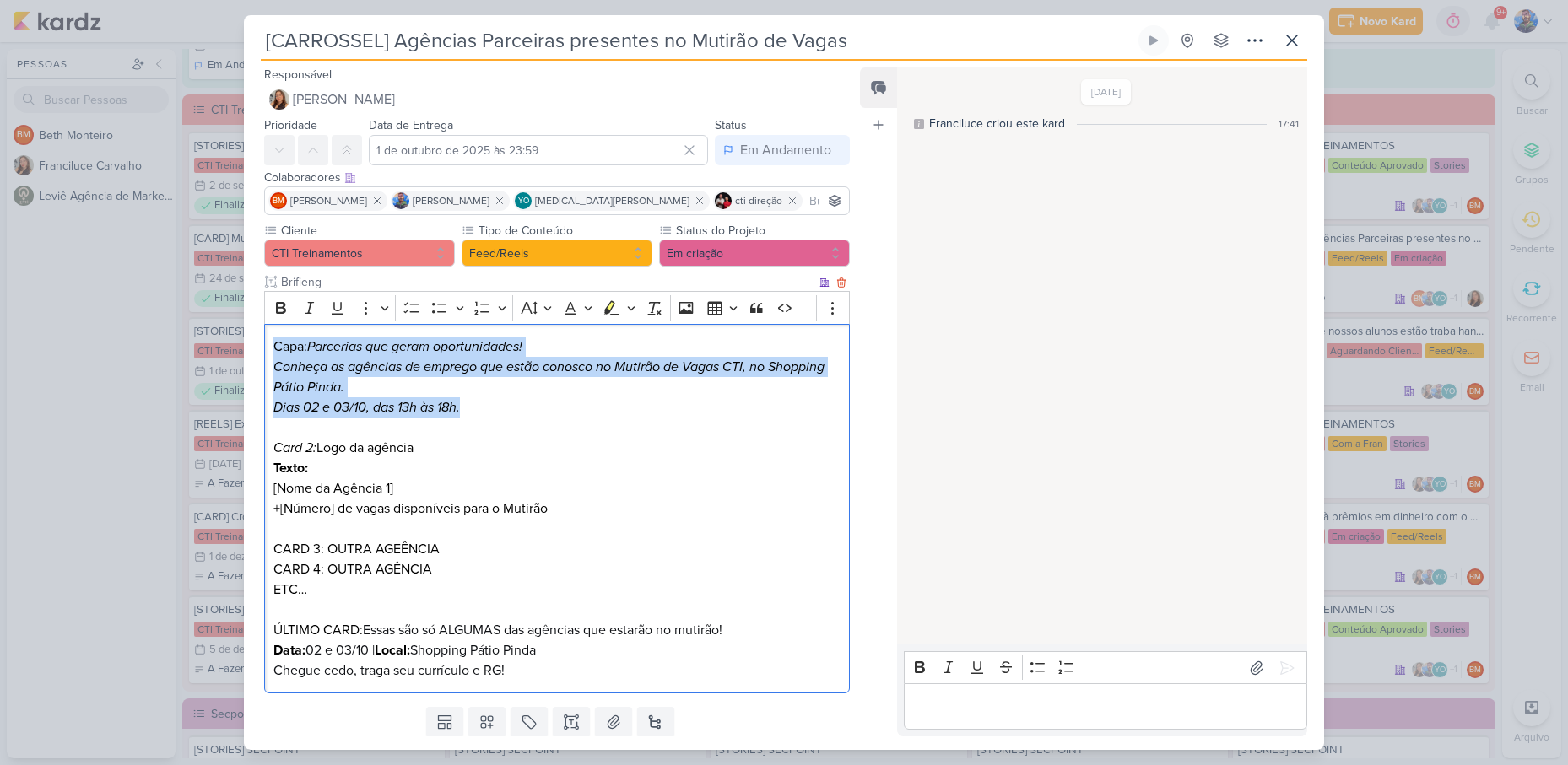
drag, startPoint x: 476, startPoint y: 411, endPoint x: 273, endPoint y: 346, distance: 213.2
click at [273, 346] on p "Capa: Parcerias que geram oportunidades! Conheça as agências de emprego que est…" at bounding box center [557, 378] width 568 height 81
click at [632, 301] on icon "Editor toolbar" at bounding box center [631, 307] width 9 height 16
click at [528, 345] on icon "Text highlight toolbar" at bounding box center [531, 337] width 16 height 16
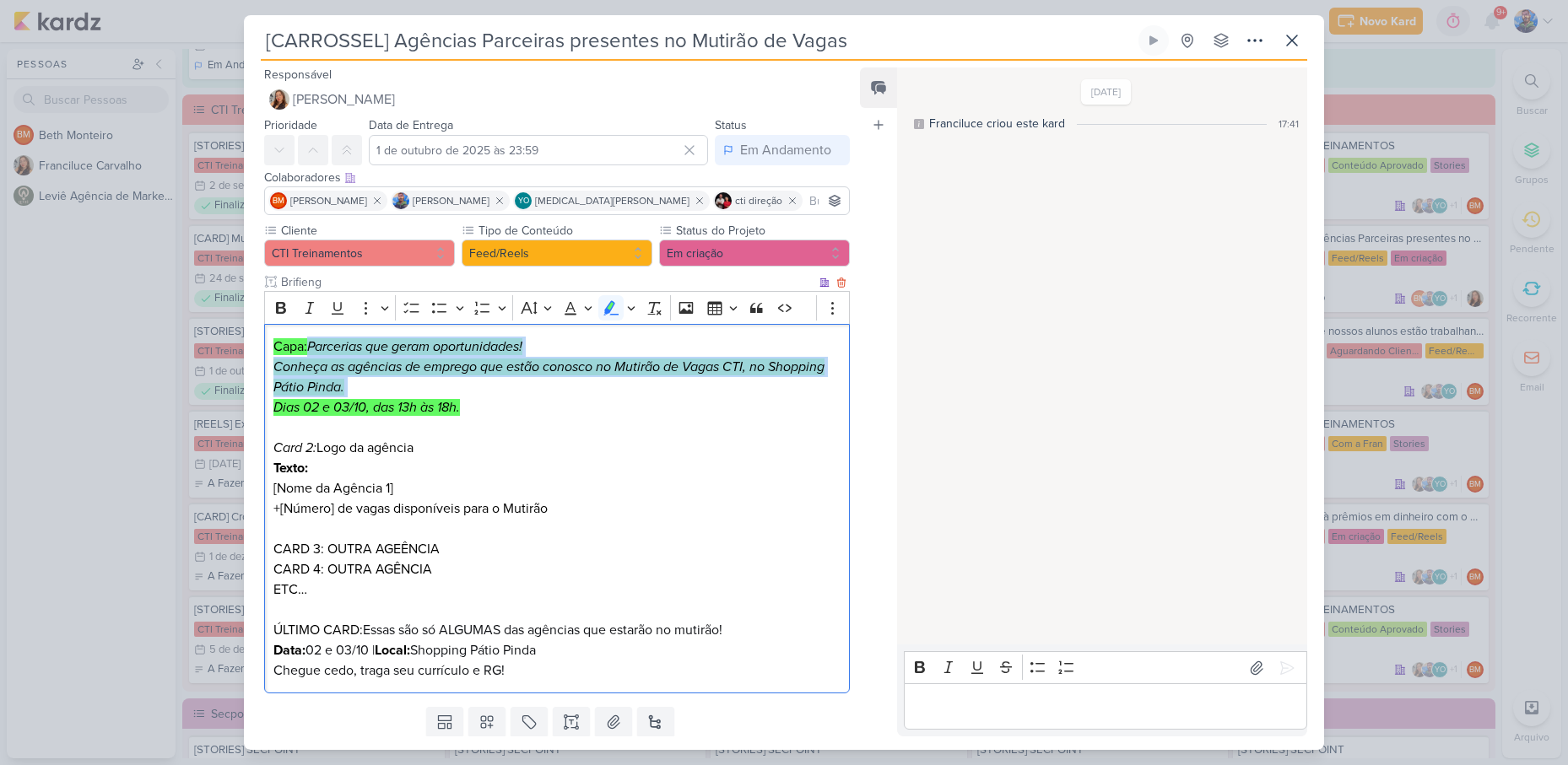
click at [502, 395] on p "Capa: Parcerias que geram oportunidades! Conheça as agências de emprego que est…" at bounding box center [557, 378] width 568 height 81
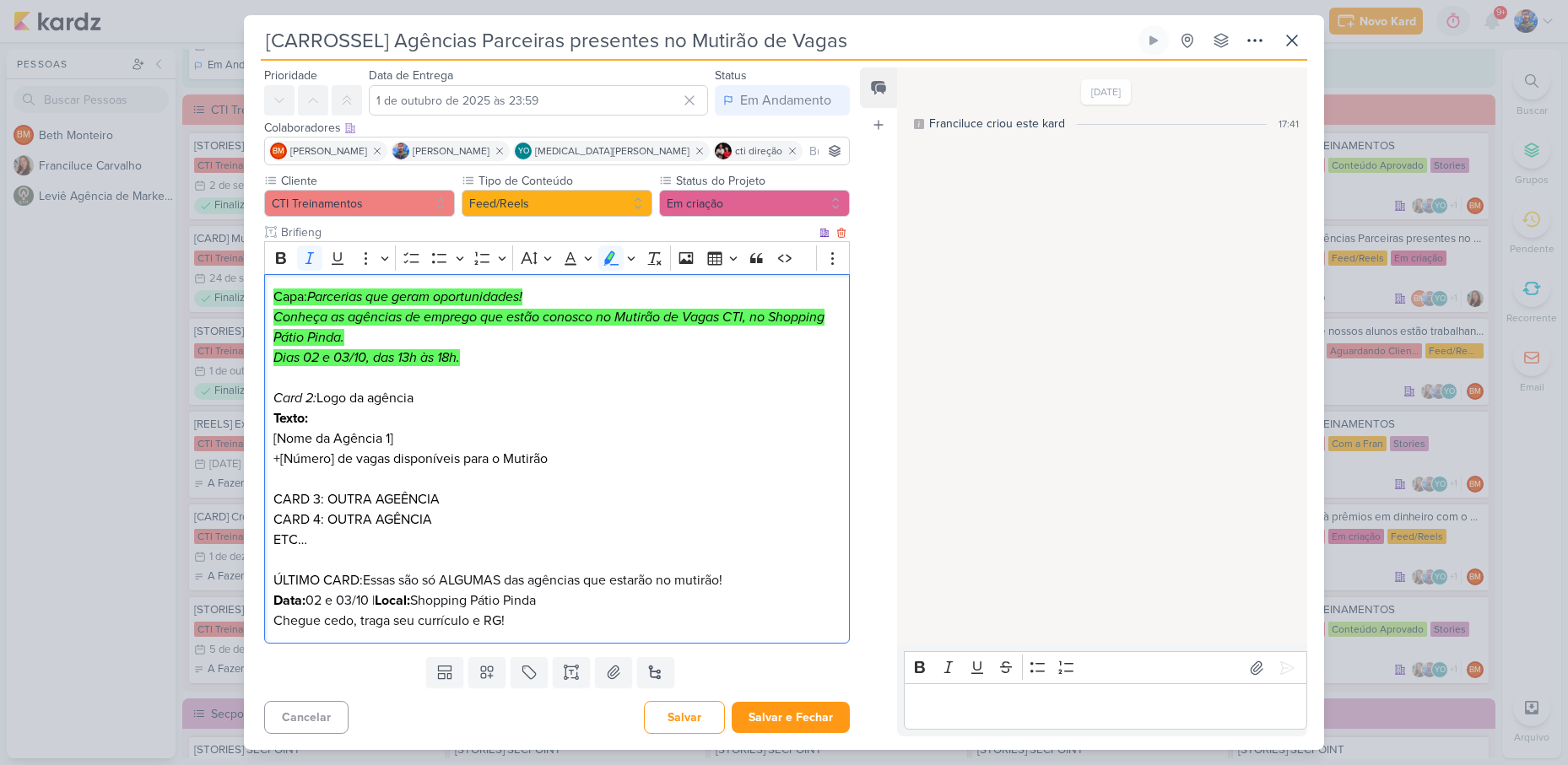
scroll to position [50, 0]
click at [779, 720] on button "Salvar e Fechar" at bounding box center [791, 717] width 118 height 31
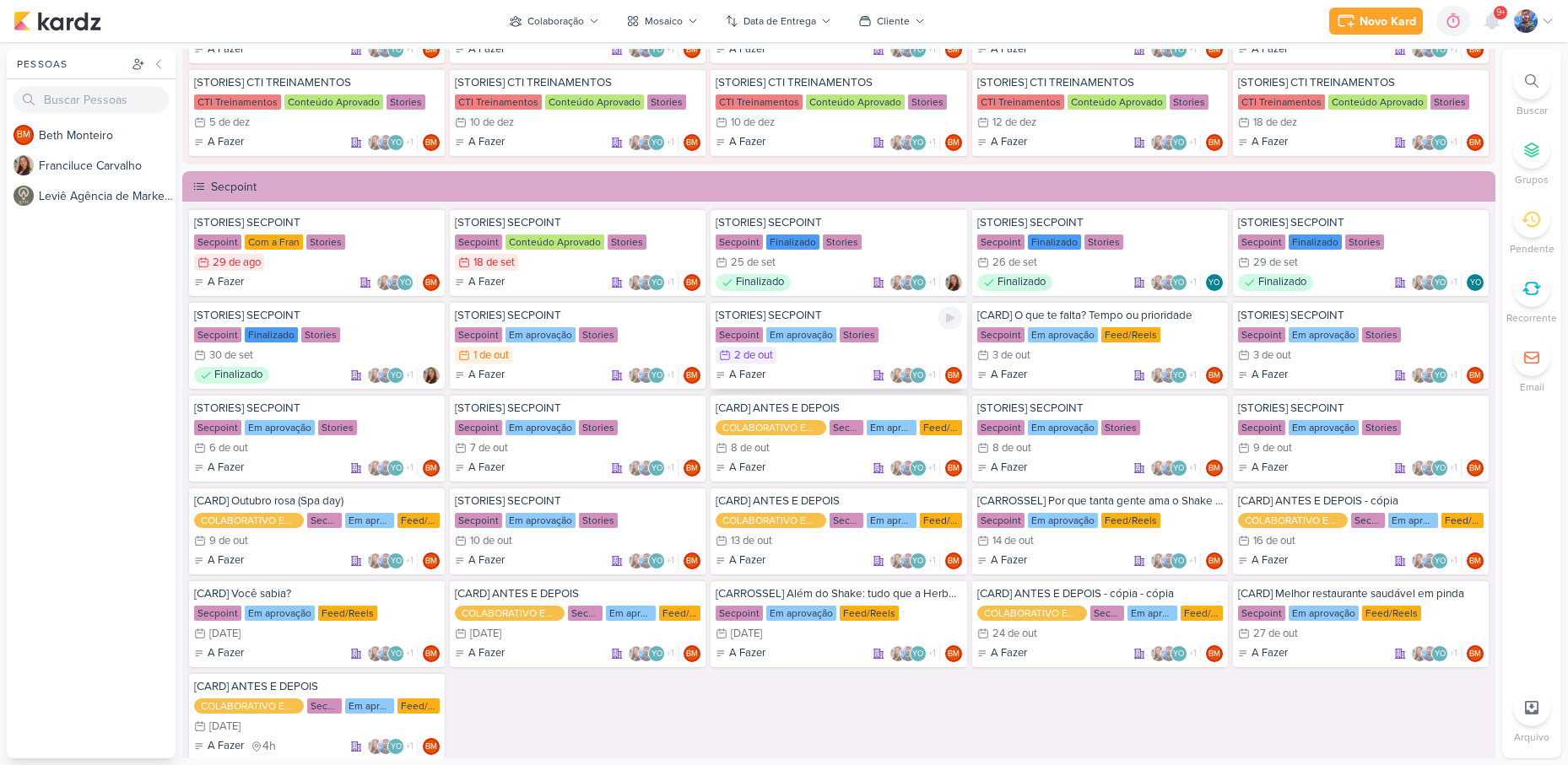
scroll to position [1856, 0]
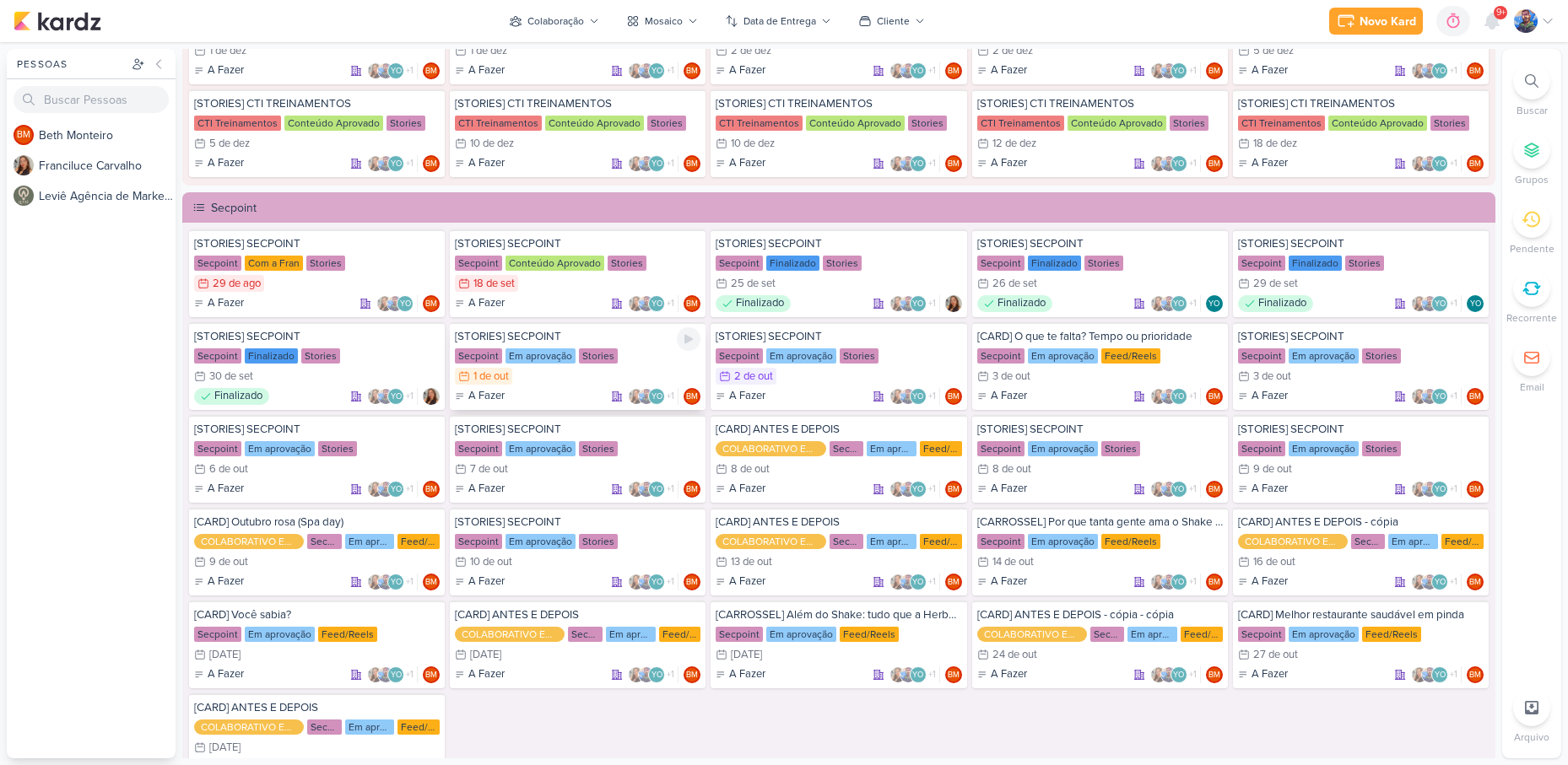
click at [550, 382] on div "1/10 1 de out" at bounding box center [578, 376] width 246 height 16
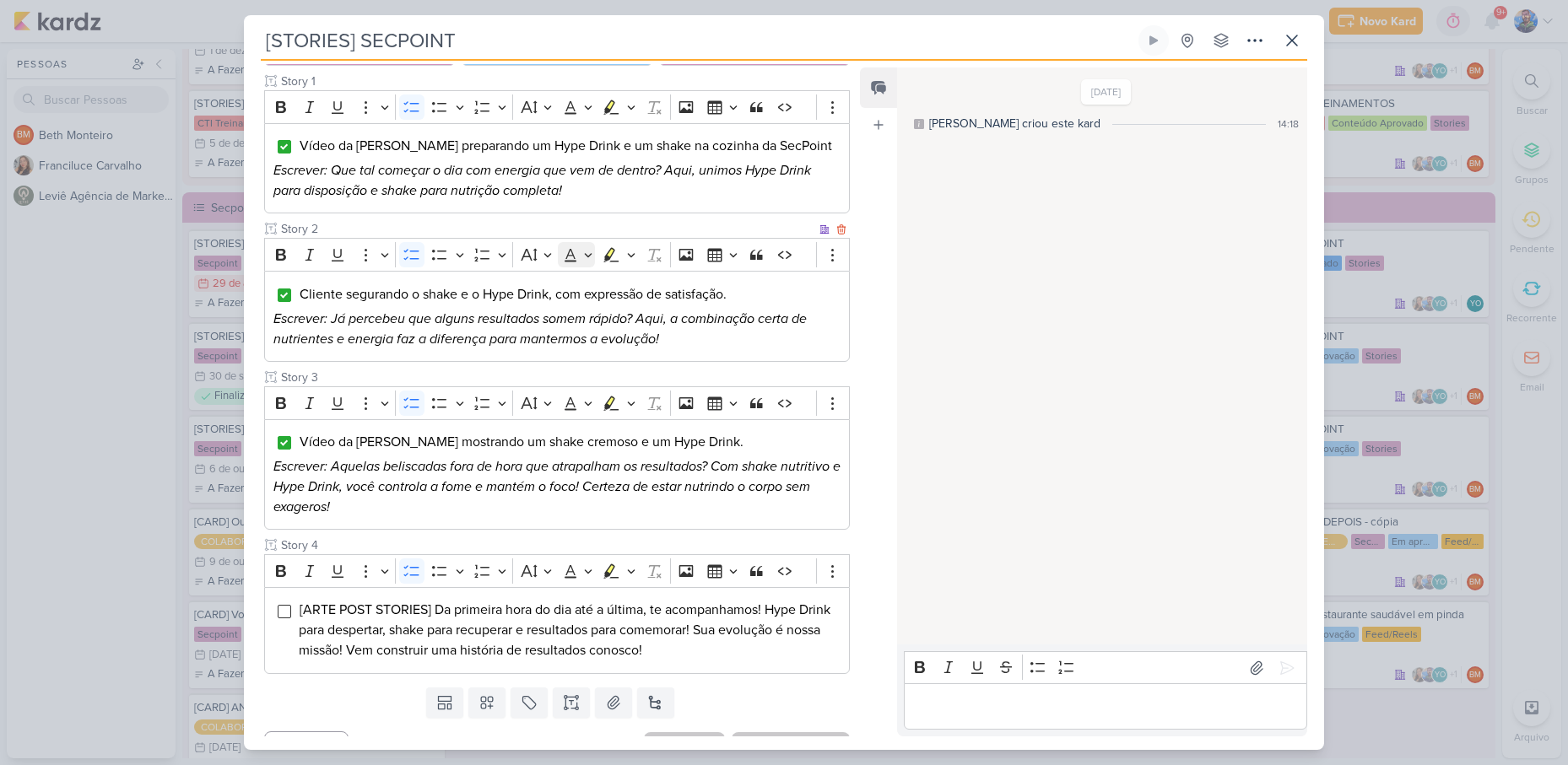
scroll to position [232, 0]
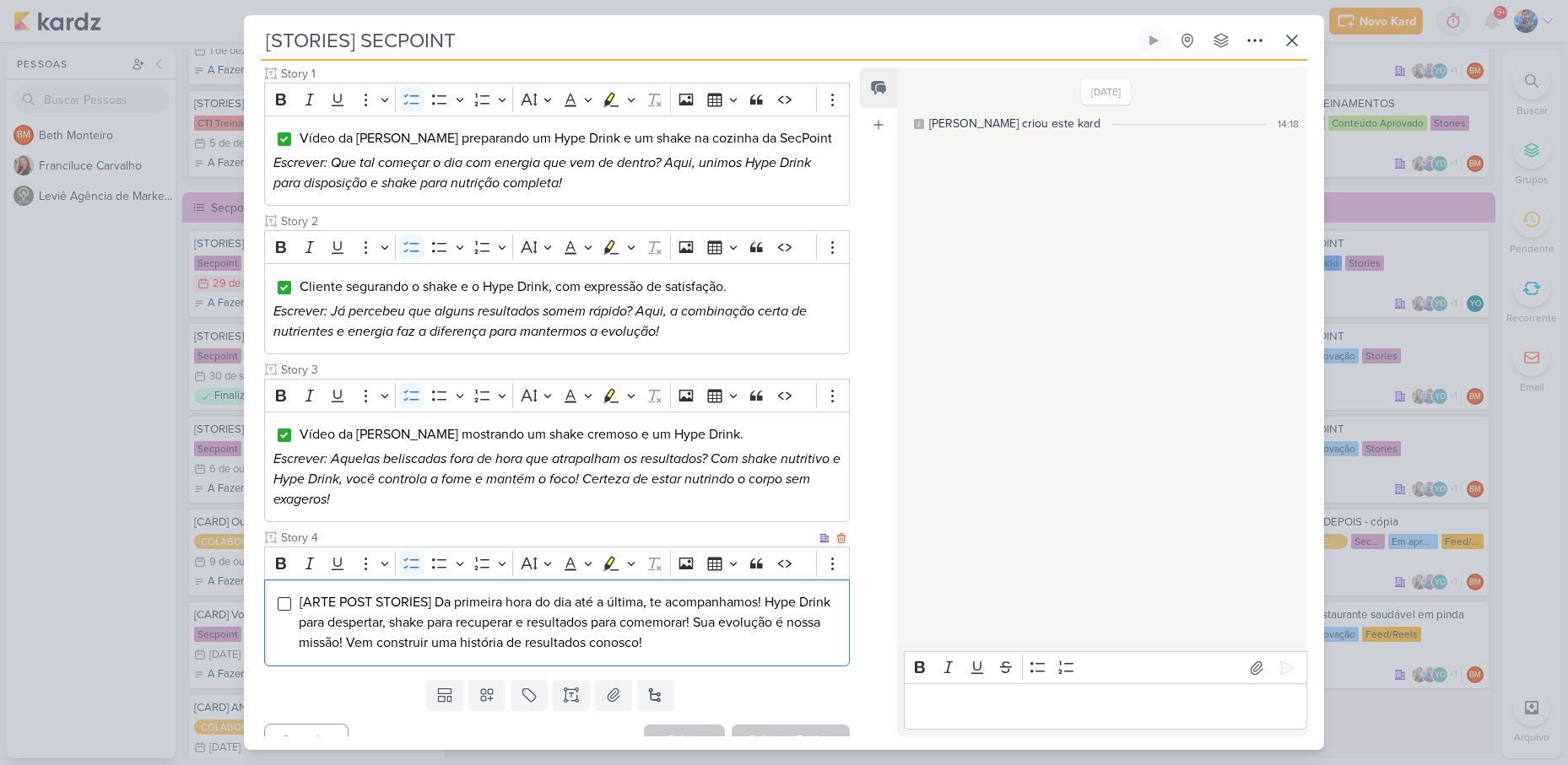
drag, startPoint x: 696, startPoint y: 618, endPoint x: 299, endPoint y: 577, distance: 399.1
click at [299, 593] on li "[ARTE POST STORIES] Da primeira hora do dia até a última, te acompanhamos! Hype…" at bounding box center [570, 623] width 542 height 61
click at [633, 562] on icon "Editor toolbar" at bounding box center [631, 564] width 8 height 4
click at [555, 585] on icon "Text highlight toolbar" at bounding box center [560, 593] width 16 height 16
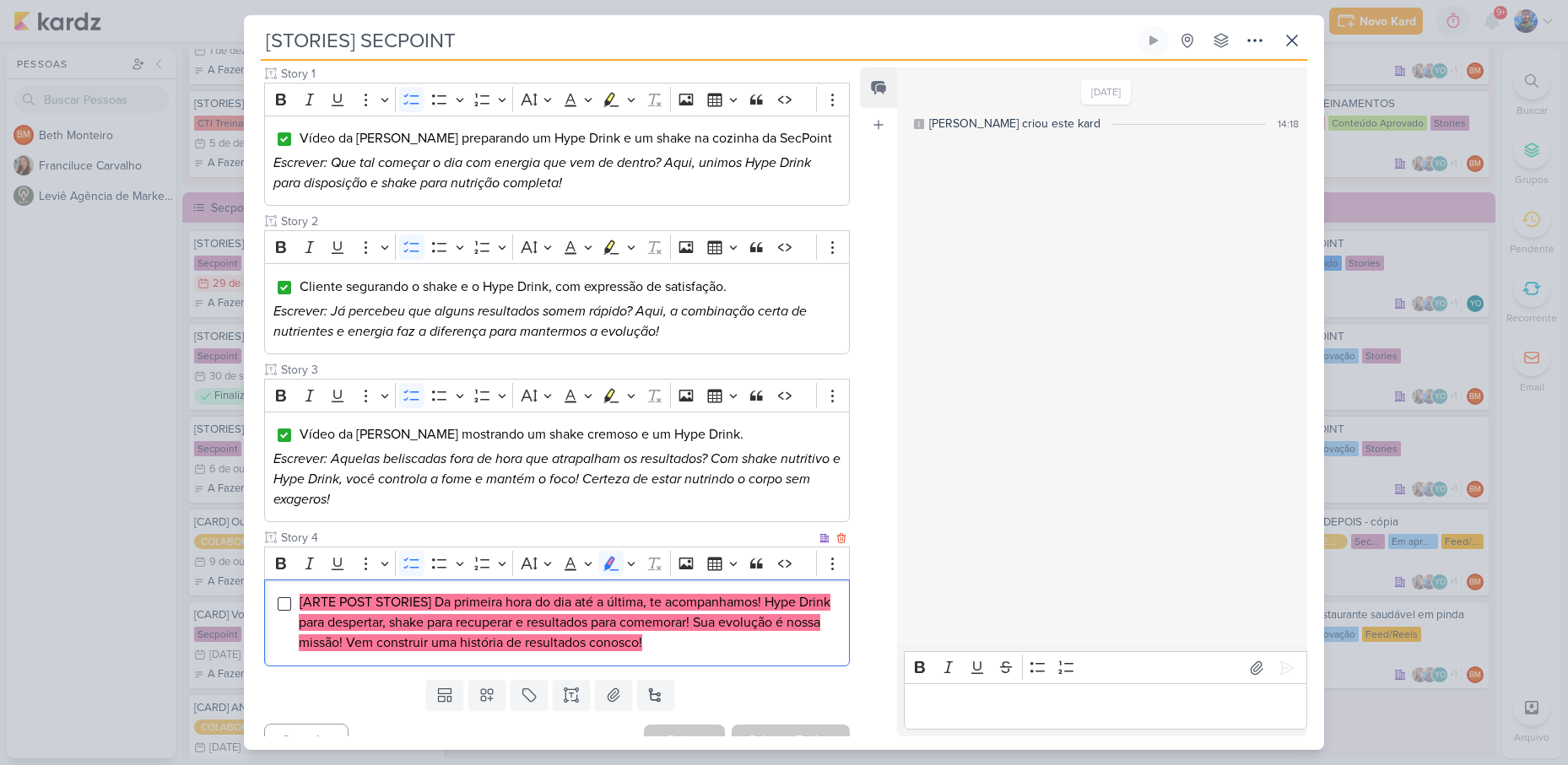
click at [702, 614] on li "[ARTE POST STORIES] Da primeira hora do dia até a última, te acompanhamos! Hype…" at bounding box center [570, 623] width 542 height 61
click at [701, 614] on li "[ARTE POST STORIES] Da primeira hora do dia até a última, te acompanhamos! Hype…" at bounding box center [570, 623] width 542 height 61
click at [799, 728] on button "Salvar e Fechar" at bounding box center [791, 741] width 118 height 31
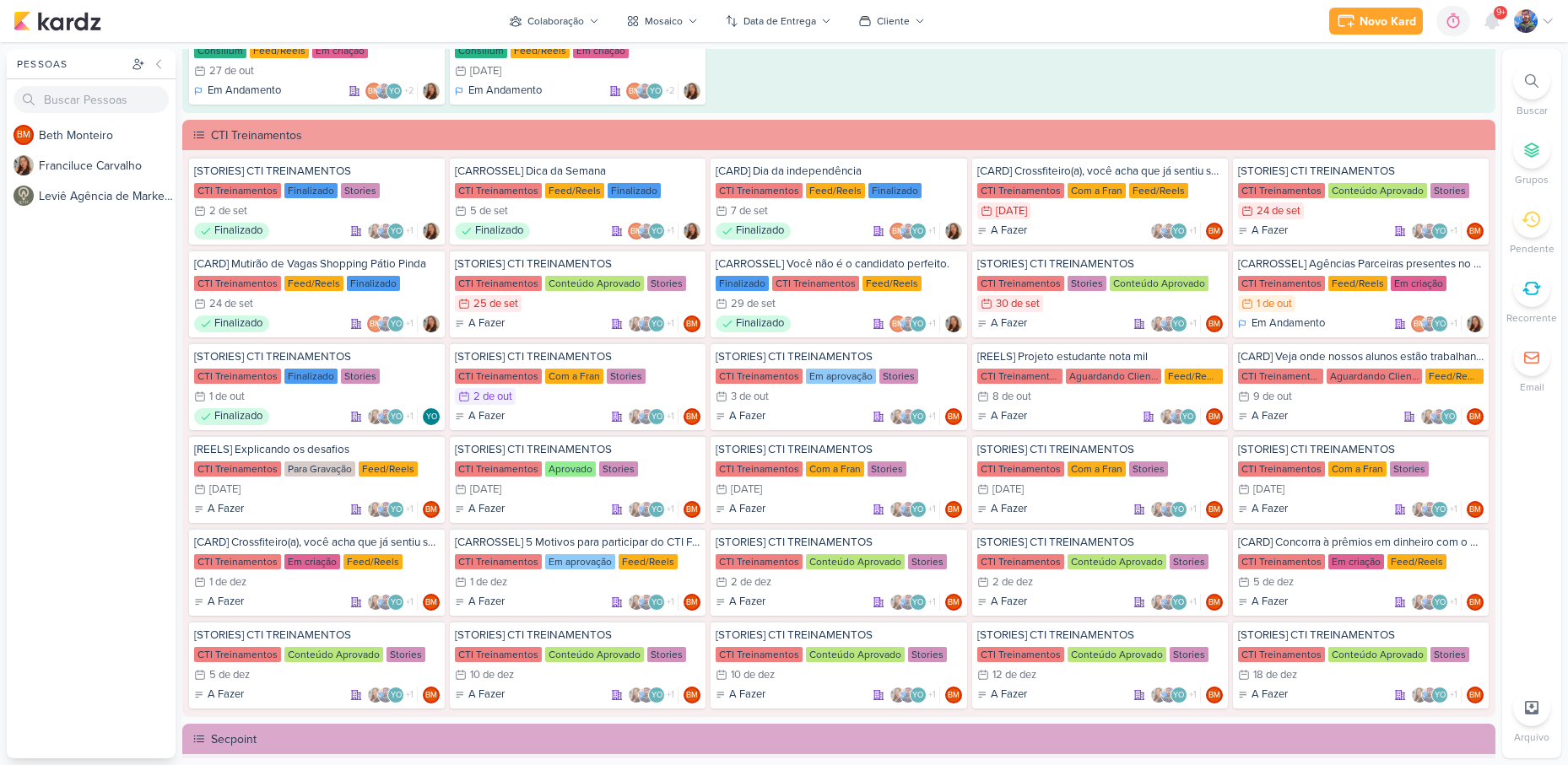
scroll to position [1324, 0]
click at [1316, 292] on div "CTI Treinamentos Feed/Reels Em criação" at bounding box center [1362, 284] width 246 height 16
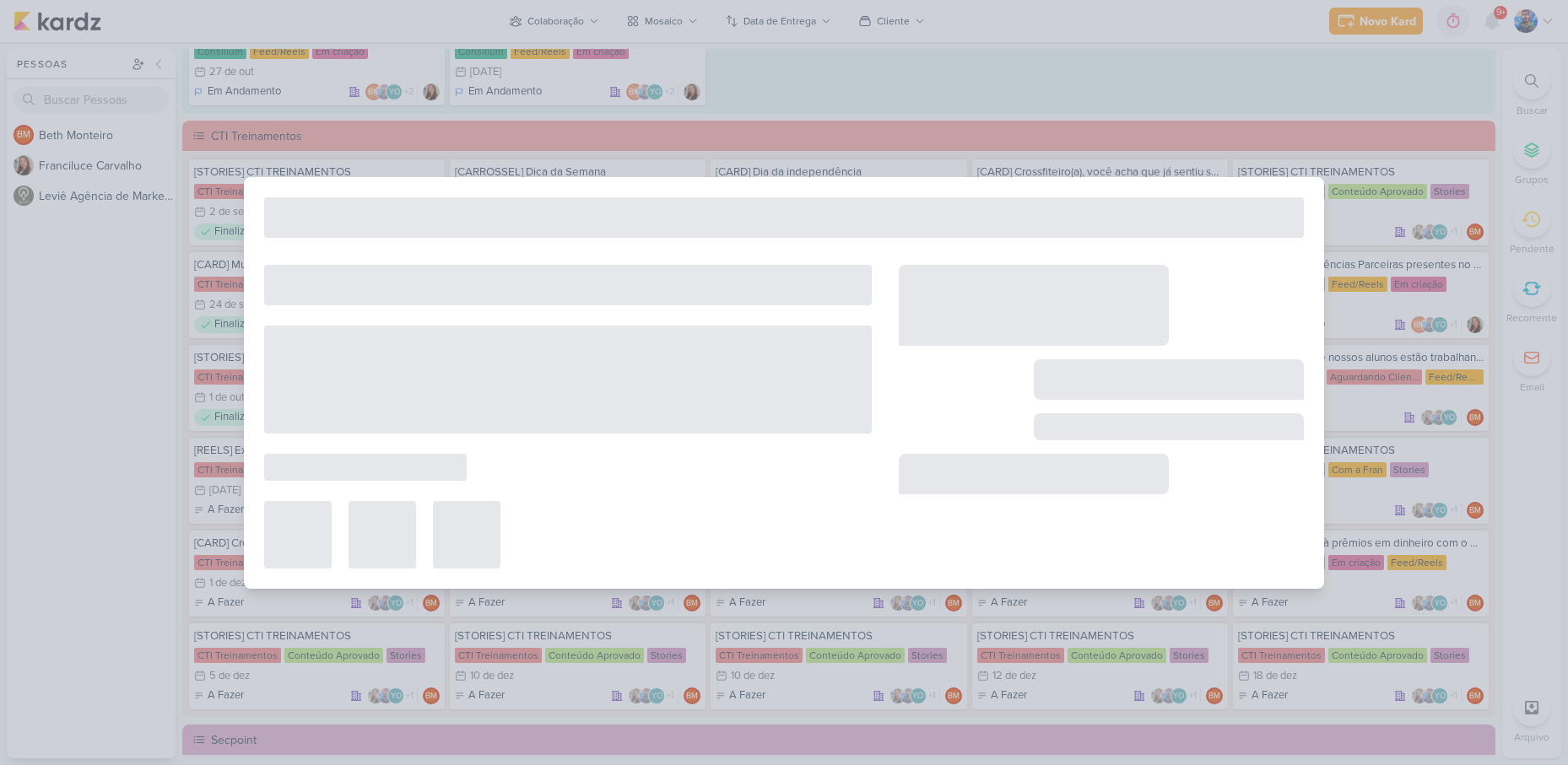
type input "[CARROSSEL] Agências Parceiras presentes no Mutirão de Vagas"
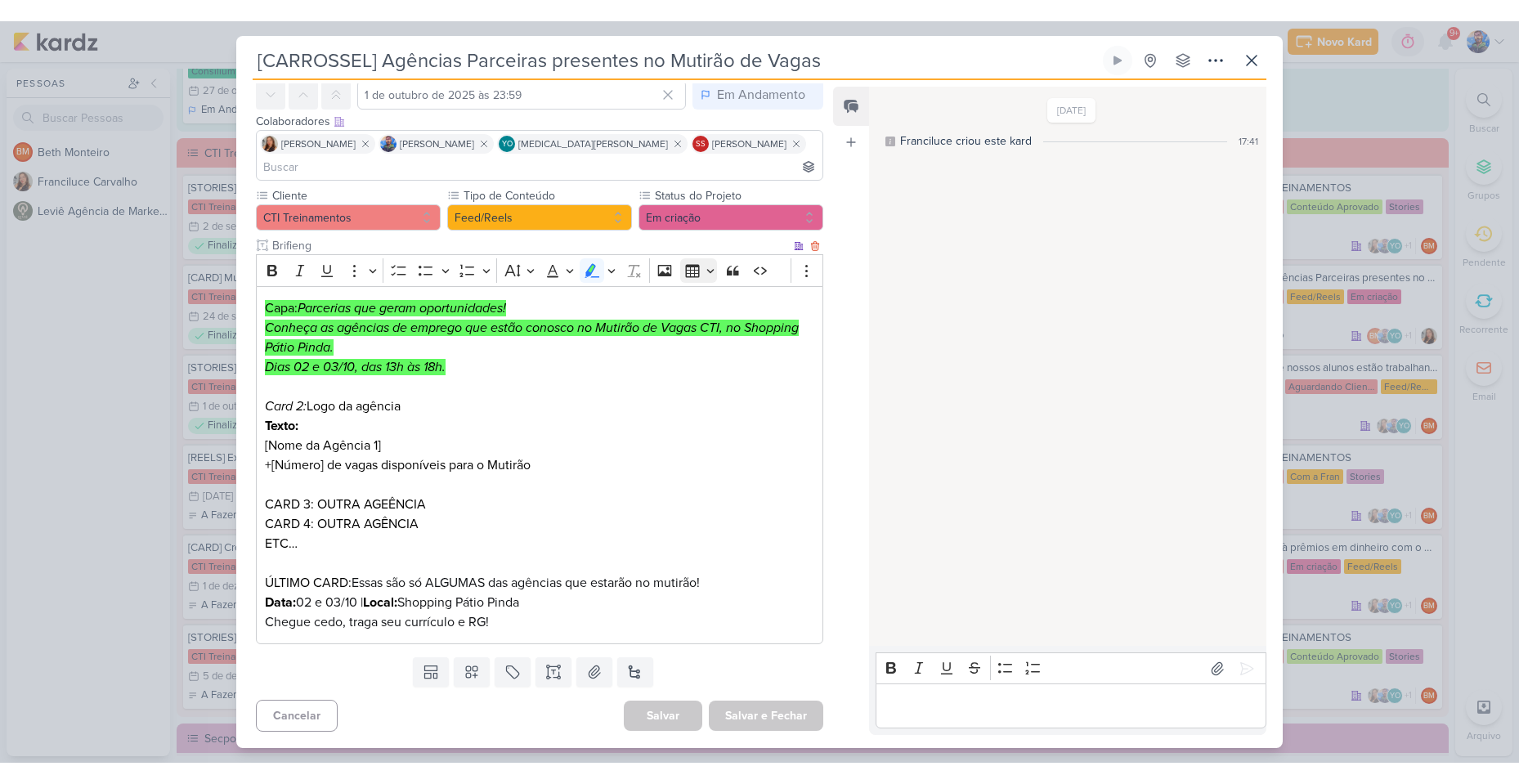
scroll to position [0, 0]
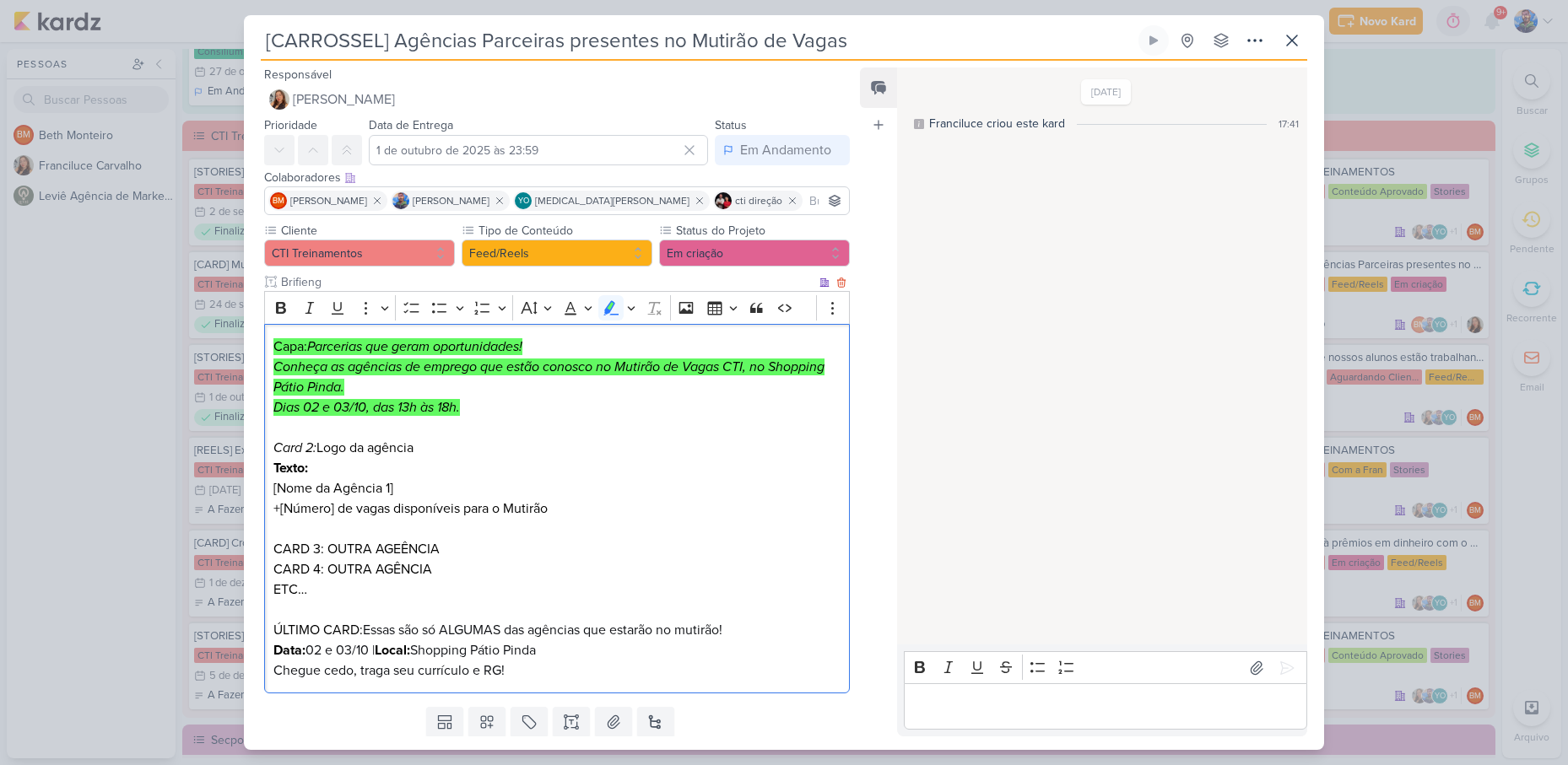
click at [395, 522] on p "+[Número] de vagas disponíveis para o Mutirão" at bounding box center [557, 519] width 568 height 41
click at [561, 507] on p "+[Número] de vagas disponíveis para o Mutirão" at bounding box center [557, 519] width 568 height 41
drag, startPoint x: 561, startPoint y: 507, endPoint x: 329, endPoint y: 510, distance: 232.0
click at [329, 510] on p "+[Número] de vagas disponíveis para o Mutirão" at bounding box center [557, 519] width 568 height 41
click at [583, 524] on p "+[Número] de vagas disponíveis para o Mutirão" at bounding box center [557, 519] width 568 height 41
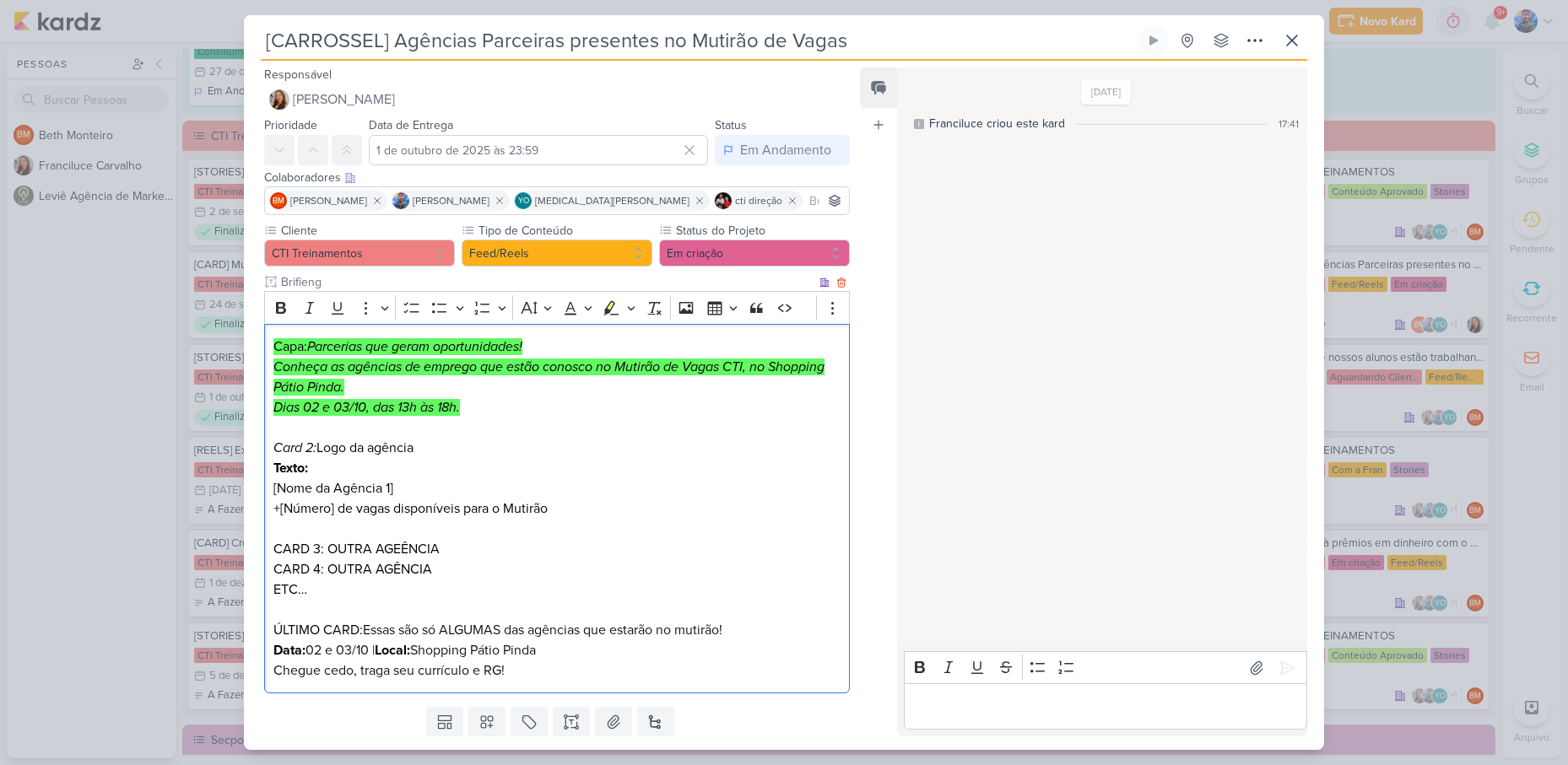
click at [306, 533] on p "+[Número] de vagas disponíveis para o Mutirão" at bounding box center [557, 519] width 568 height 41
drag, startPoint x: 337, startPoint y: 508, endPoint x: 559, endPoint y: 514, distance: 222.1
click at [559, 514] on p "+[Número] de vagas disponíveis para o Mutirão" at bounding box center [557, 519] width 568 height 41
click at [569, 516] on p "+[Número] de vagas disponíveis para o Mutirão" at bounding box center [557, 519] width 568 height 41
drag, startPoint x: 393, startPoint y: 509, endPoint x: 474, endPoint y: 522, distance: 82.0
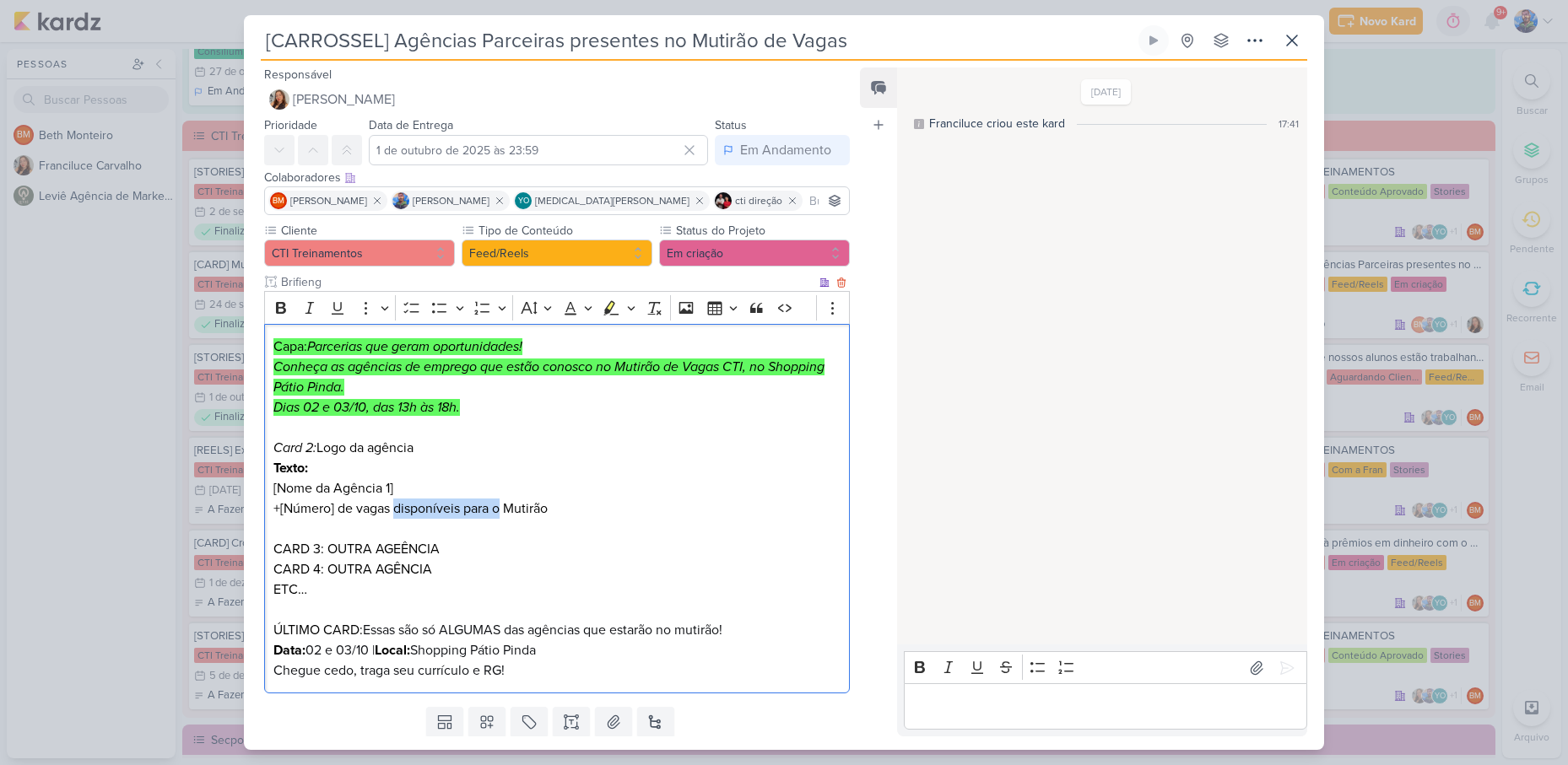
click at [500, 514] on p "+[Número] de vagas disponíveis para o Mutirão" at bounding box center [557, 519] width 568 height 41
drag, startPoint x: 358, startPoint y: 512, endPoint x: 563, endPoint y: 509, distance: 205.0
click at [563, 509] on p "+[Número] de vagas disponíveis para o Mutirão" at bounding box center [557, 519] width 568 height 41
copy p "vagas disponíveis para o Mutirão"
drag, startPoint x: 411, startPoint y: 512, endPoint x: 393, endPoint y: 513, distance: 18.0
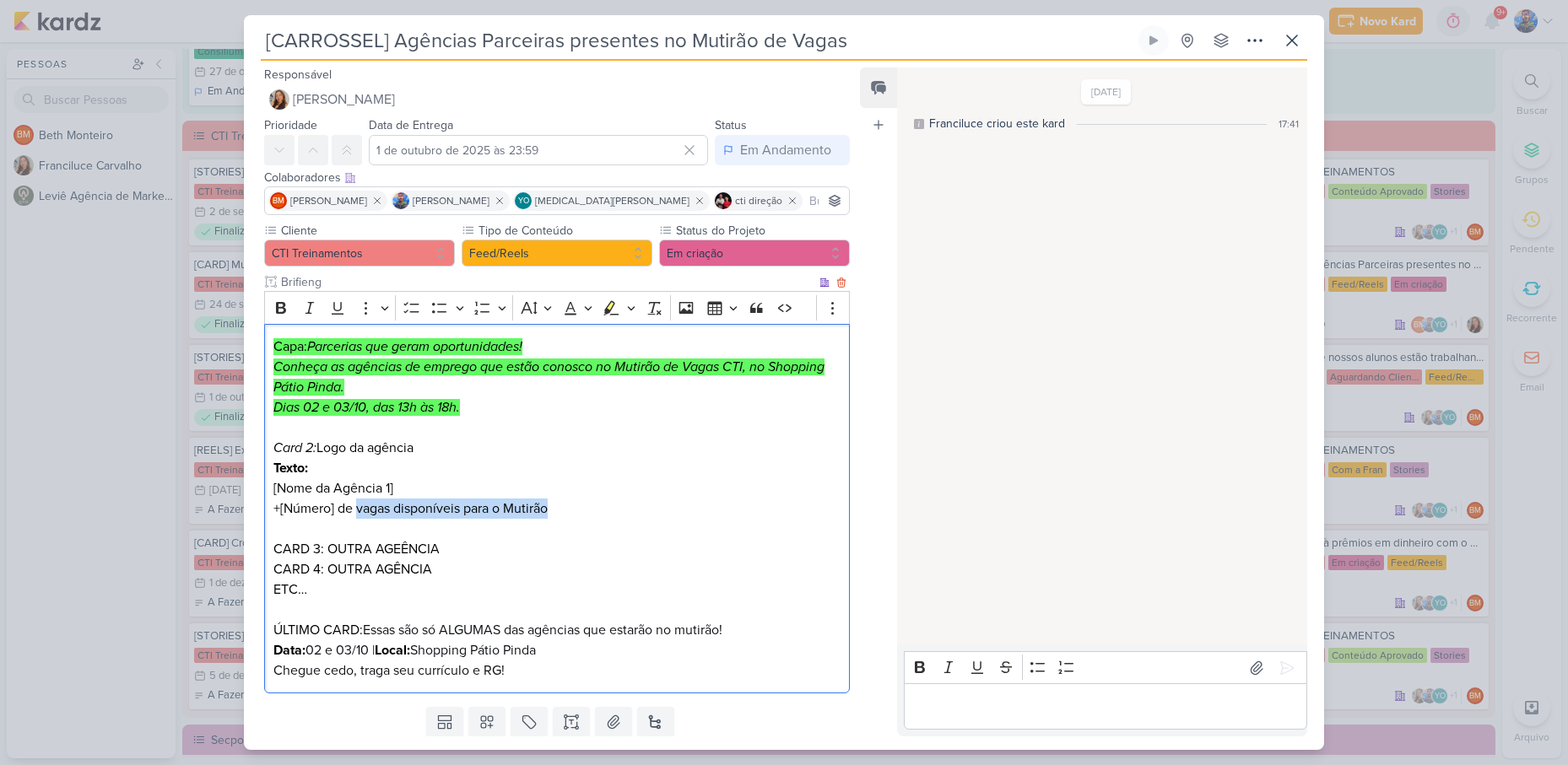
click at [409, 512] on p "+[Número] de vagas disponíveis para o Mutirão" at bounding box center [557, 519] width 568 height 41
click at [390, 511] on p "+[Número] de vagas disponíveis para o Mutirão" at bounding box center [557, 519] width 568 height 41
drag, startPoint x: 397, startPoint y: 511, endPoint x: 450, endPoint y: 509, distance: 53.0
click at [450, 509] on p "+[Número] de vagas disponíveis para o Mutirão" at bounding box center [557, 519] width 568 height 41
copy p "disponíve"
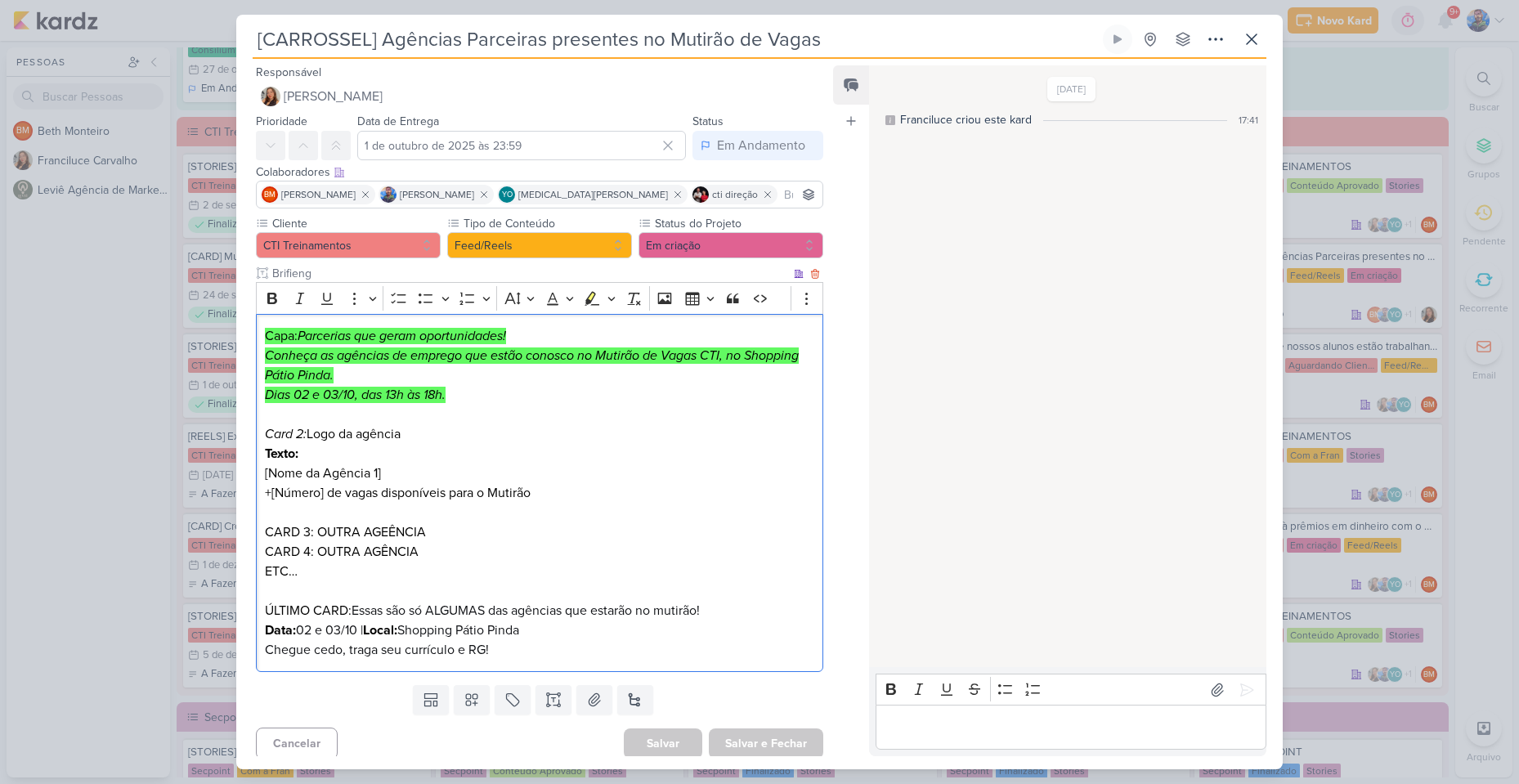
click at [560, 500] on p "+[Número] de vagas disponíveis para o Mutirão" at bounding box center [539, 503] width 550 height 39
drag, startPoint x: 478, startPoint y: 506, endPoint x: 262, endPoint y: 465, distance: 219.9
click at [262, 465] on div "Capa: Parcerias que geram oportunidades! Conheça as agências de emprego que est…" at bounding box center [539, 493] width 568 height 359
click at [615, 297] on button "Highlight" at bounding box center [611, 298] width 14 height 24
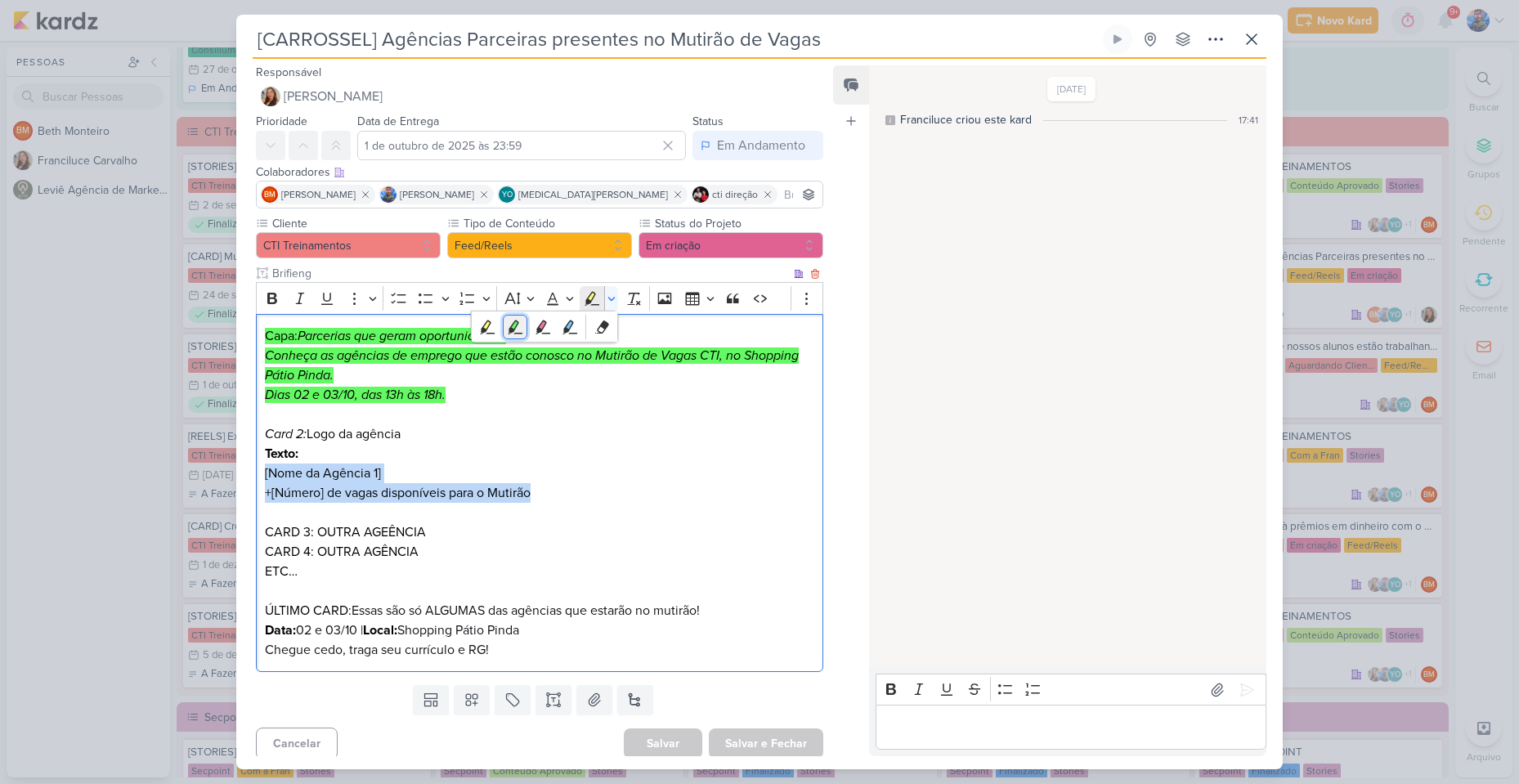
click at [520, 322] on icon "Text highlight toolbar" at bounding box center [514, 326] width 16 height 16
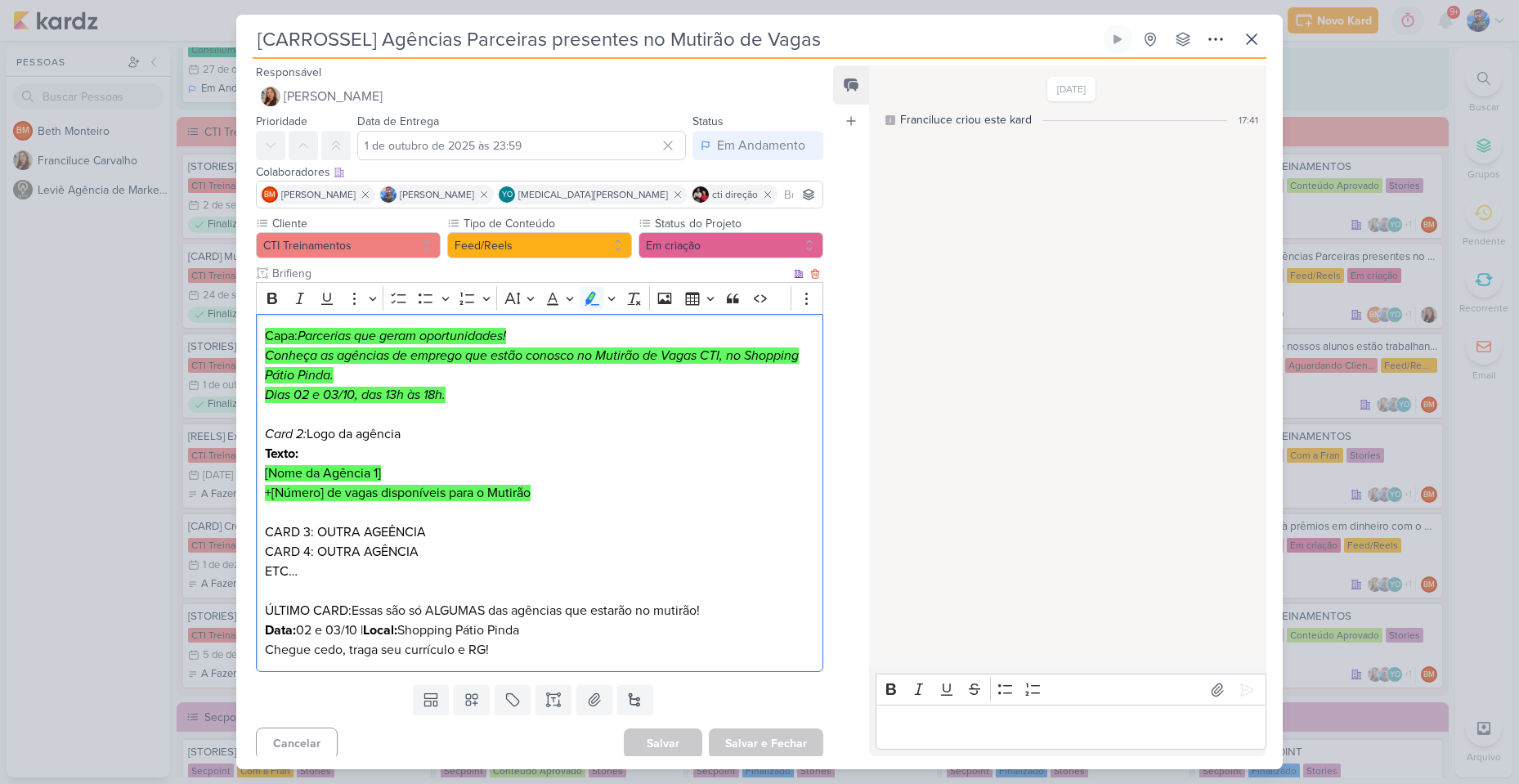
click at [450, 451] on p "Texto: [Nome da Agência 1]" at bounding box center [539, 463] width 550 height 39
drag, startPoint x: 415, startPoint y: 421, endPoint x: 285, endPoint y: 430, distance: 130.3
click at [282, 443] on div "Capa: Parcerias que geram oportunidades! Conheça as agências de emprego que est…" at bounding box center [539, 493] width 568 height 359
click at [285, 430] on icon "Card 2:" at bounding box center [285, 433] width 41 height 16
drag, startPoint x: 269, startPoint y: 437, endPoint x: 441, endPoint y: 446, distance: 172.2
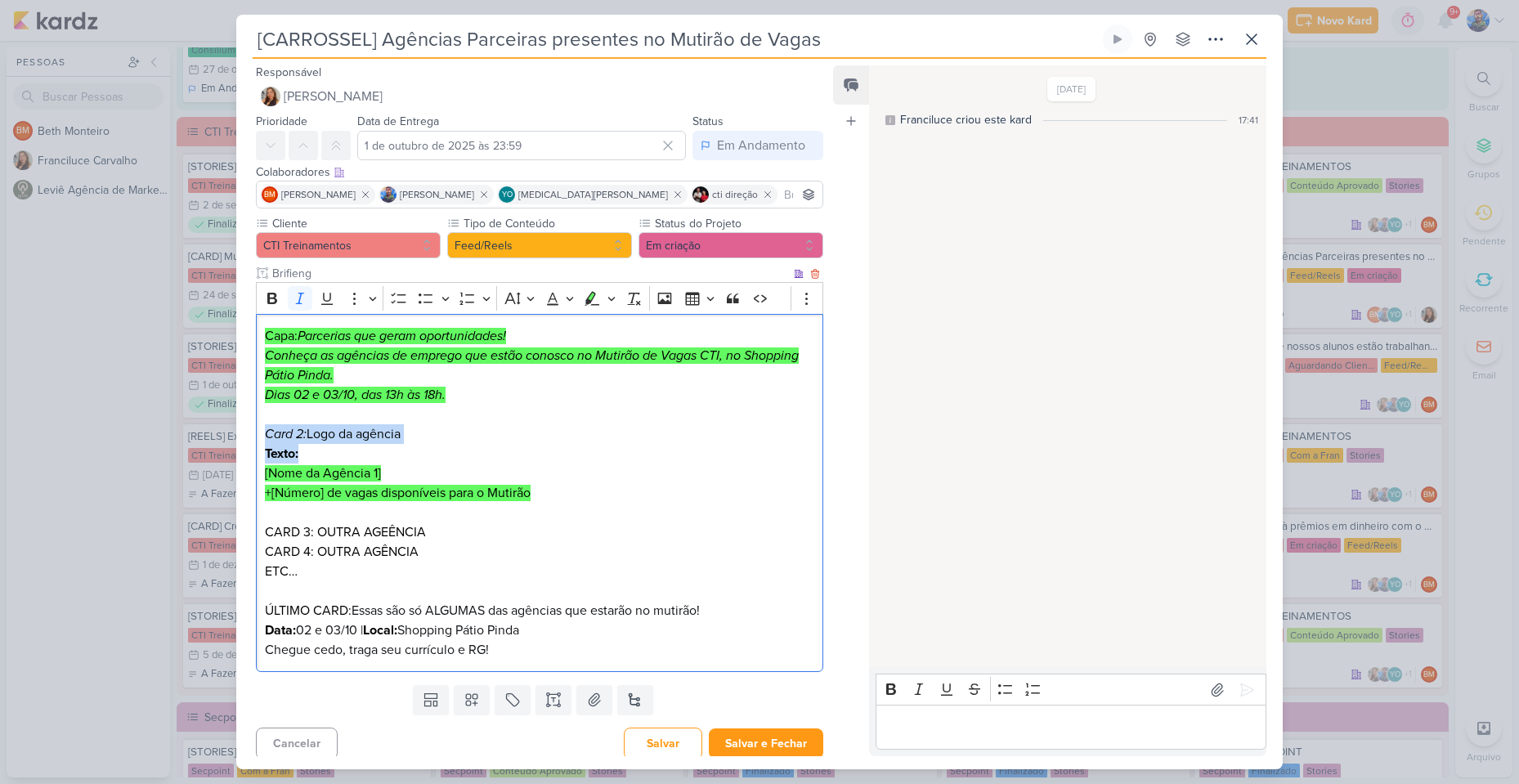
click at [441, 446] on div "Capa: Parcerias que geram oportunidades! Conheça as agências de emprego que est…" at bounding box center [539, 493] width 568 height 359
click at [594, 298] on icon "Editor toolbar" at bounding box center [591, 297] width 16 height 16
click at [436, 544] on p "CARD 4: OUTRA AGÊNCIA" at bounding box center [539, 551] width 550 height 20
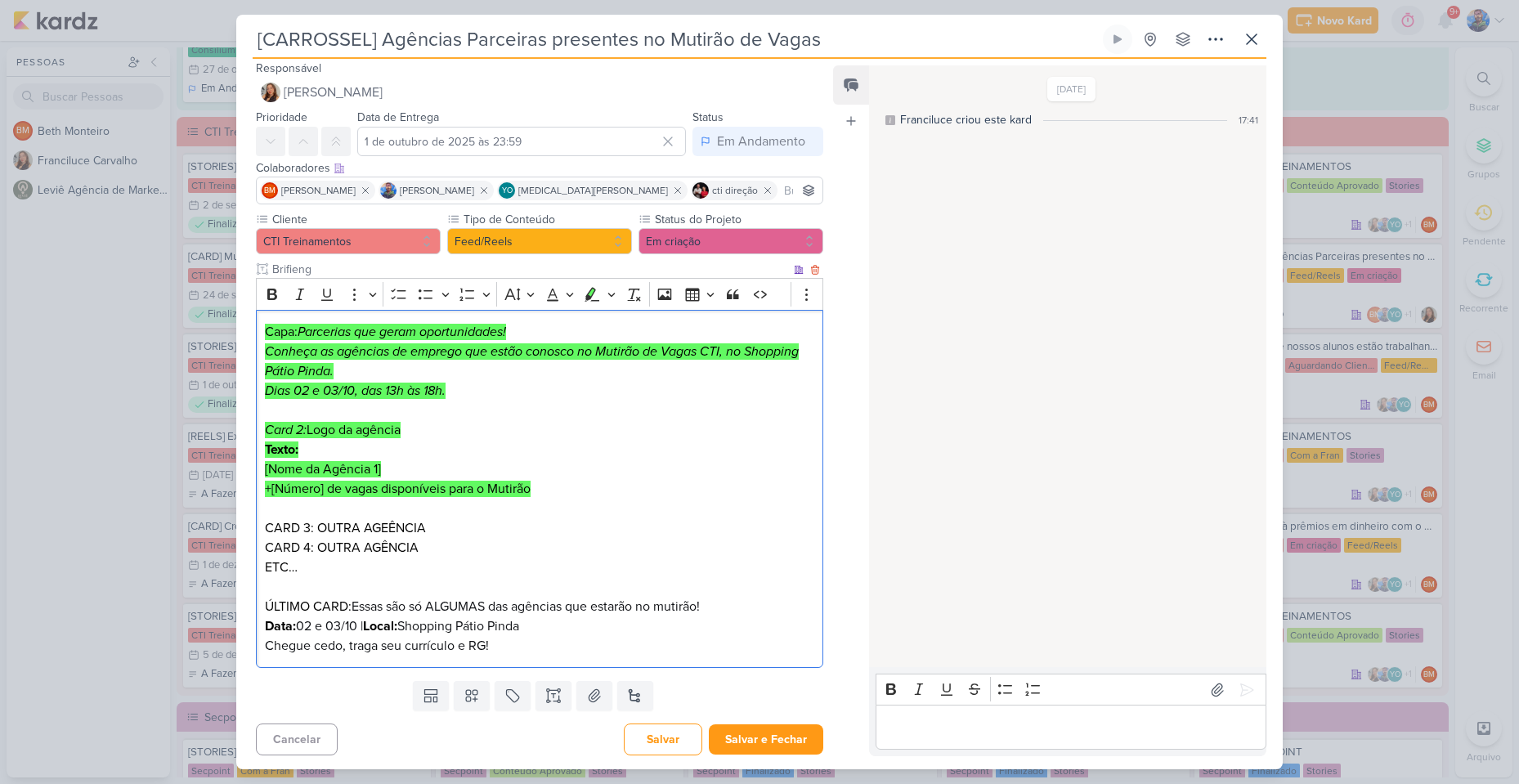
scroll to position [7, 0]
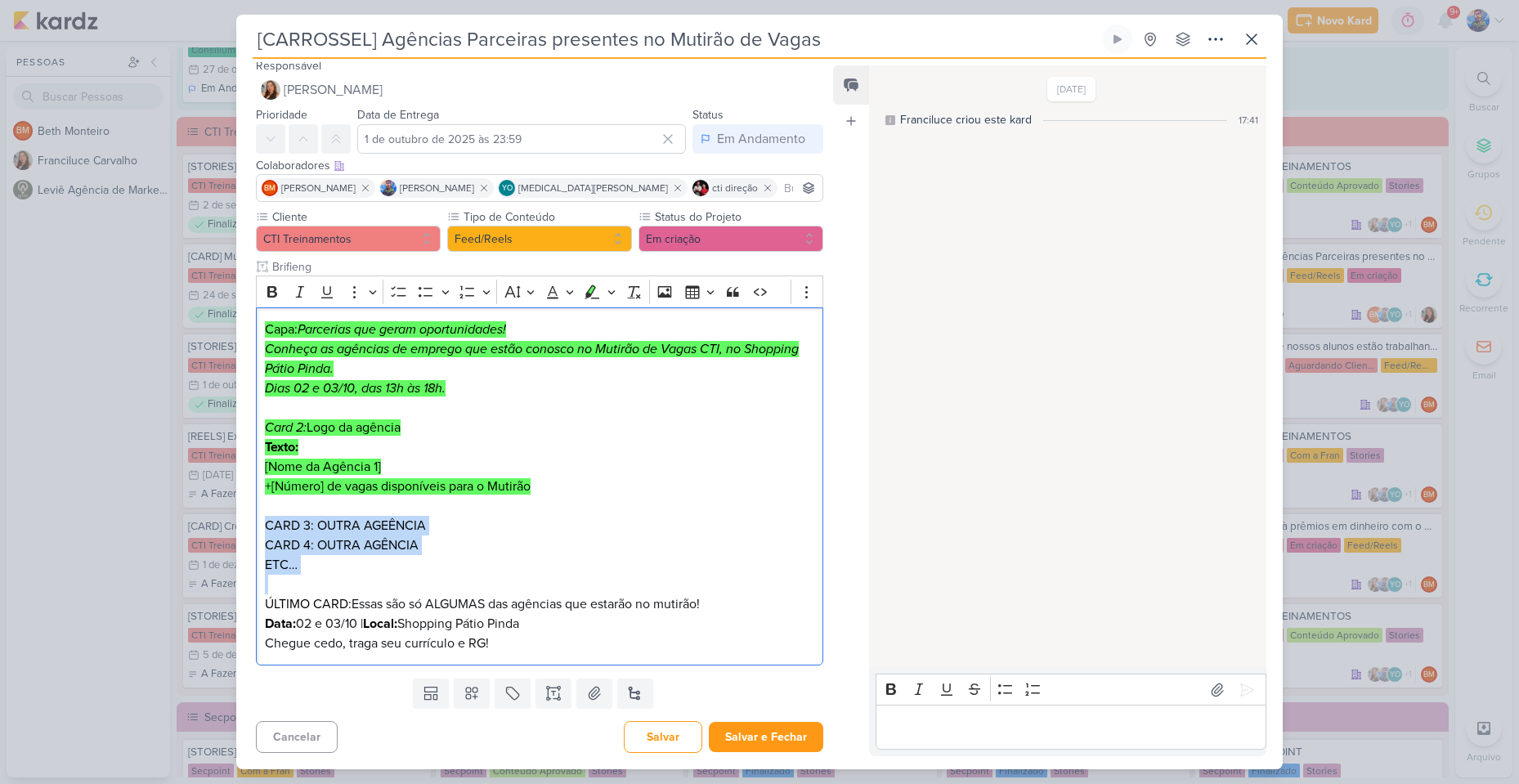
drag, startPoint x: 304, startPoint y: 576, endPoint x: 247, endPoint y: 524, distance: 77.2
click at [247, 524] on div "Cliente CTI Treinamentos Tipo de Conteúdo" at bounding box center [533, 440] width 594 height 463
click at [588, 293] on icon "Editor toolbar" at bounding box center [593, 291] width 15 height 14
click at [525, 611] on span "Essas são só ALGUMAS das agências que estarão no mutirão!" at bounding box center [525, 603] width 348 height 16
click at [634, 576] on p "Editor editing area: main" at bounding box center [539, 584] width 550 height 20
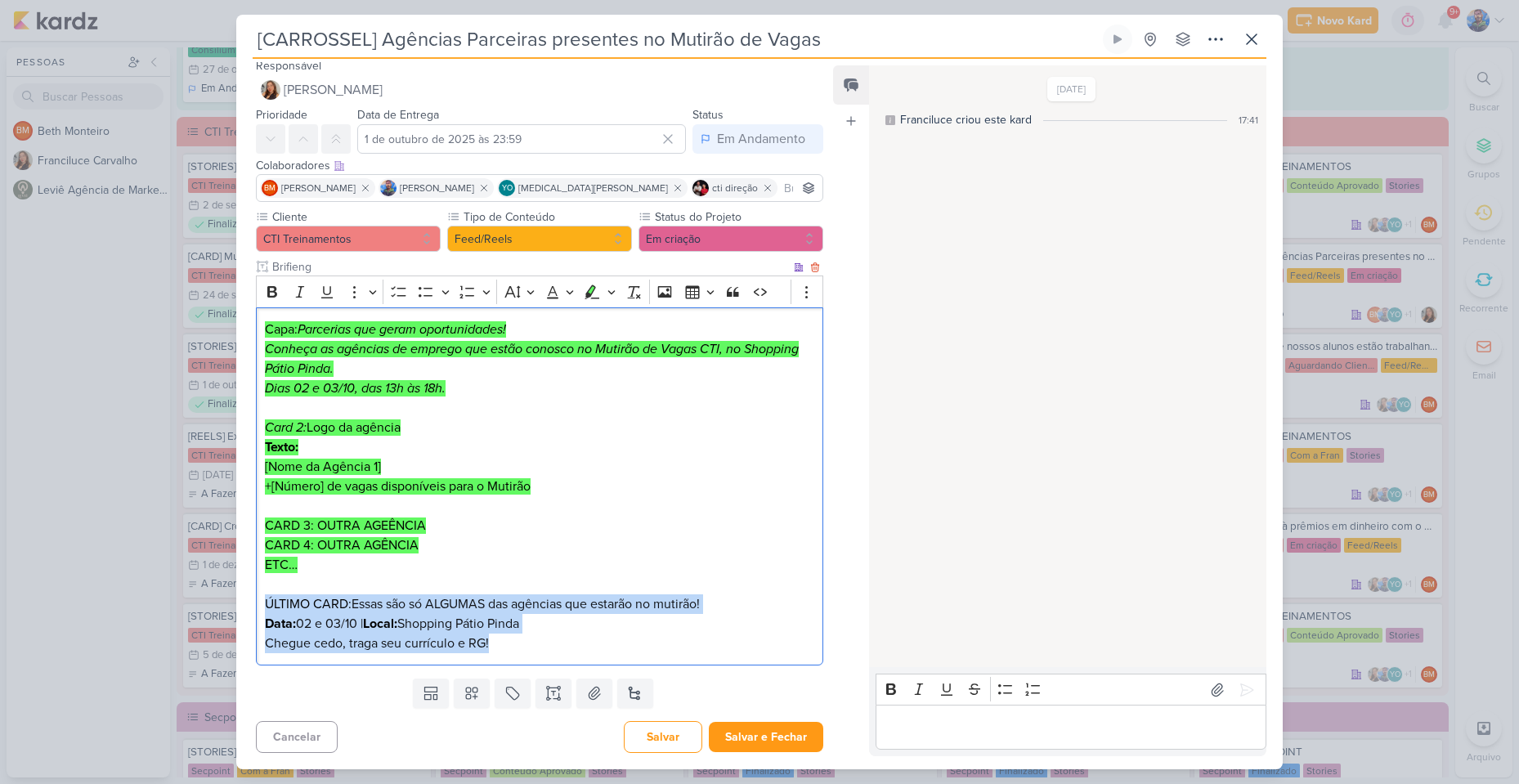
drag, startPoint x: 557, startPoint y: 656, endPoint x: 269, endPoint y: 598, distance: 293.8
click at [269, 598] on div "Capa: Parcerias que geram oportunidades! Conheça as agências de emprego que est…" at bounding box center [539, 487] width 568 height 359
click at [598, 298] on icon "Editor toolbar" at bounding box center [591, 291] width 16 height 16
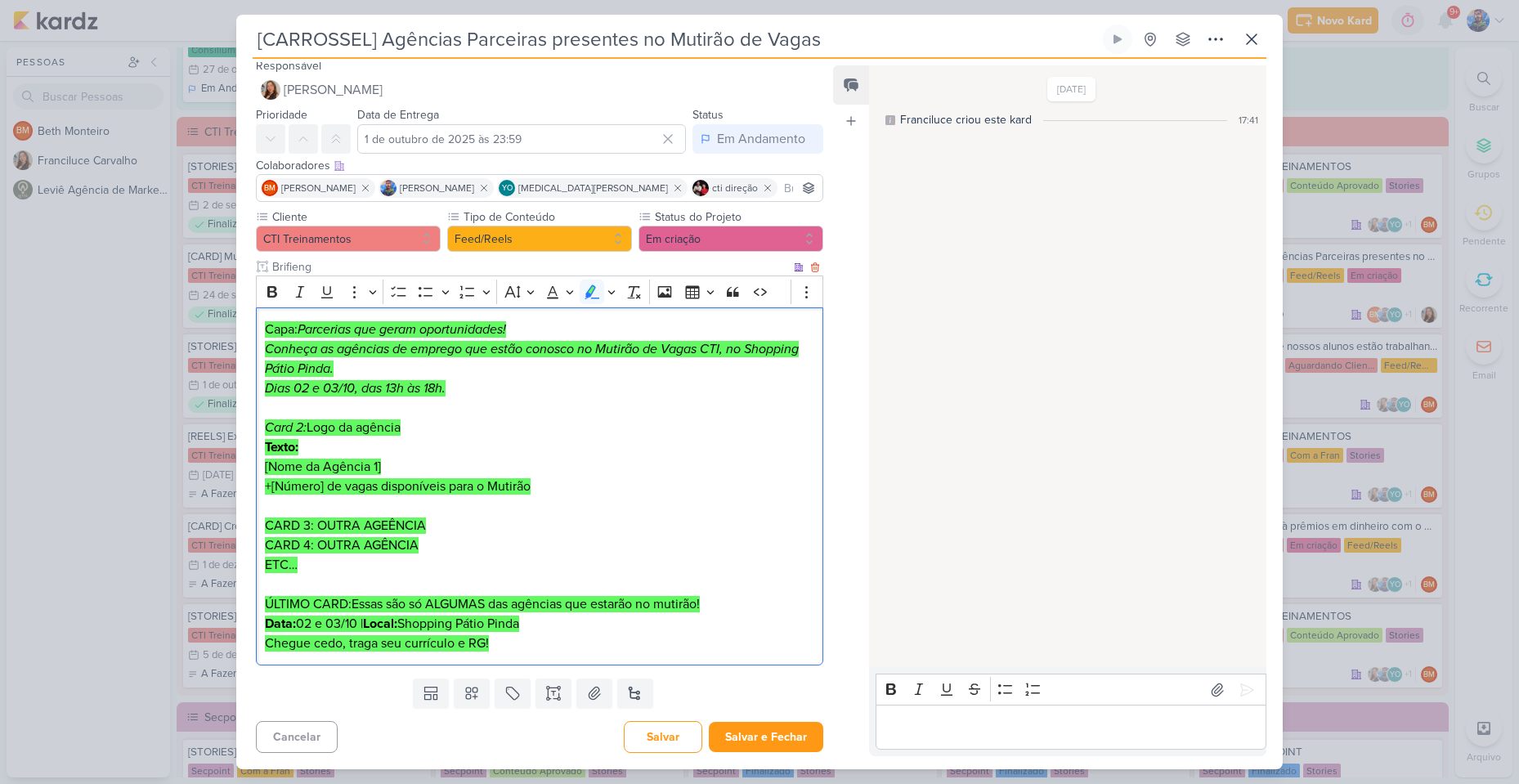
click at [615, 559] on p "ETC…" at bounding box center [539, 565] width 550 height 20
click at [596, 697] on icon at bounding box center [594, 692] width 16 height 16
click at [589, 678] on button at bounding box center [594, 692] width 36 height 29
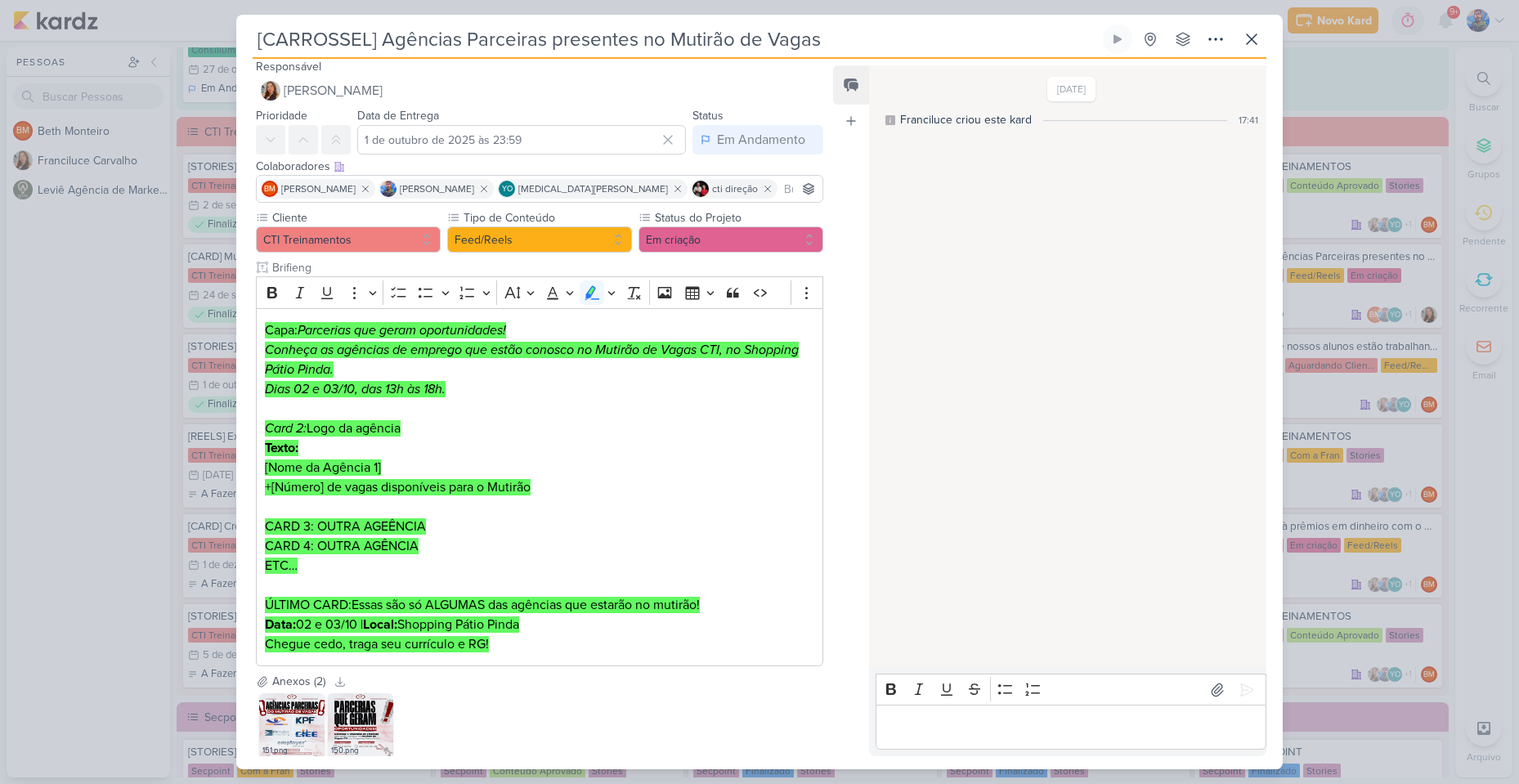
scroll to position [0, 0]
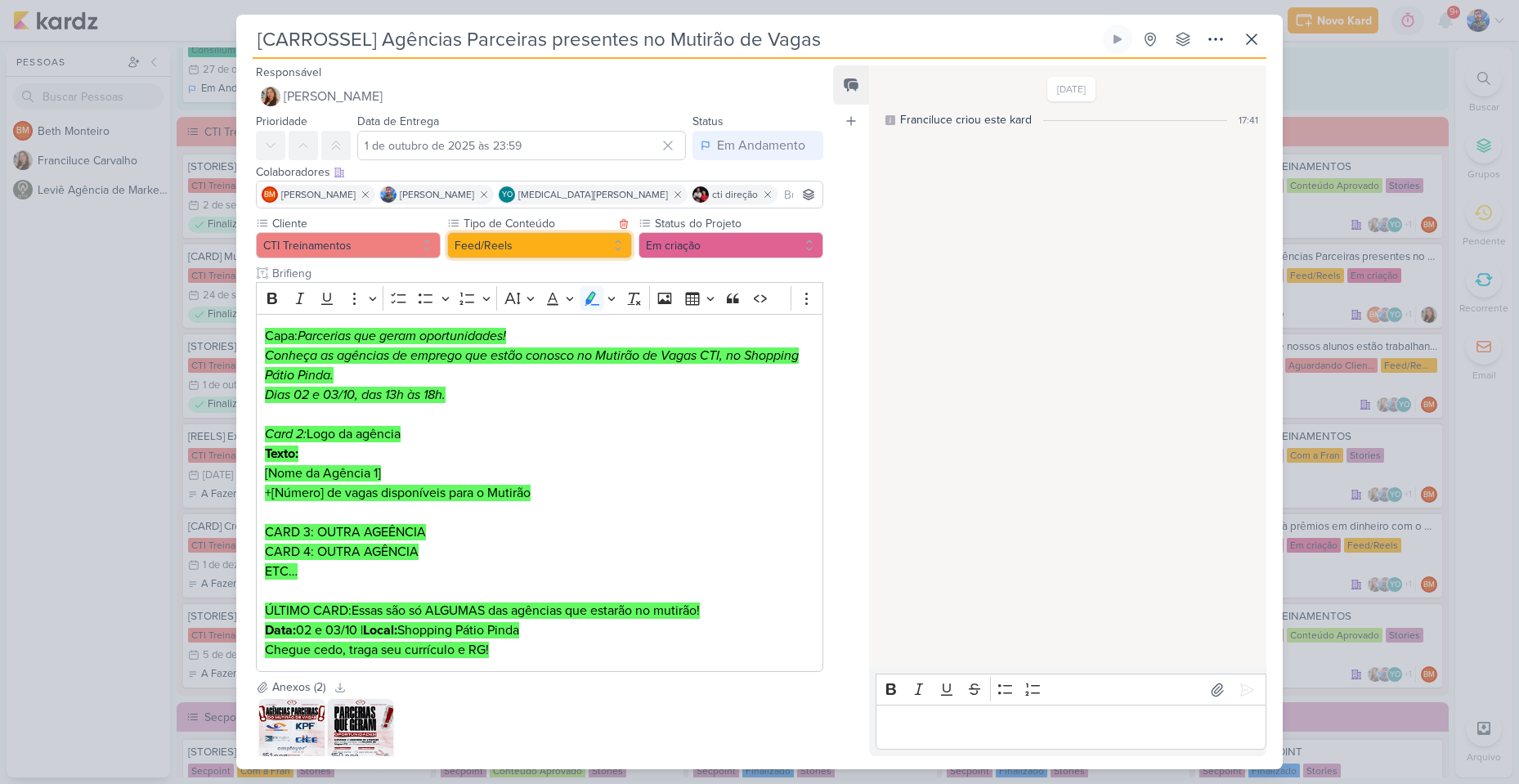
click at [533, 248] on button "Feed/Reels" at bounding box center [539, 246] width 185 height 26
click at [680, 248] on button "Em criação" at bounding box center [731, 246] width 185 height 26
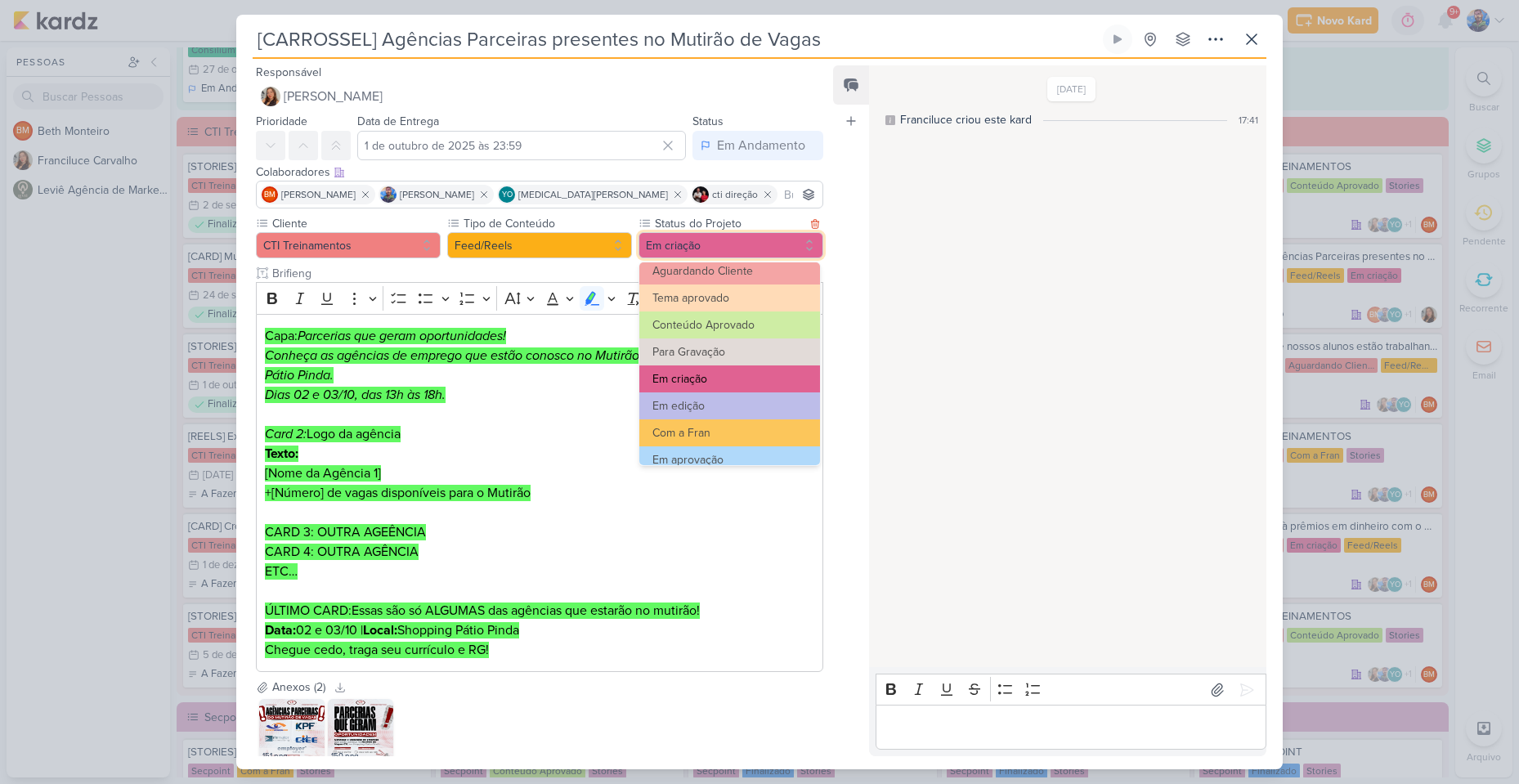
scroll to position [163, 0]
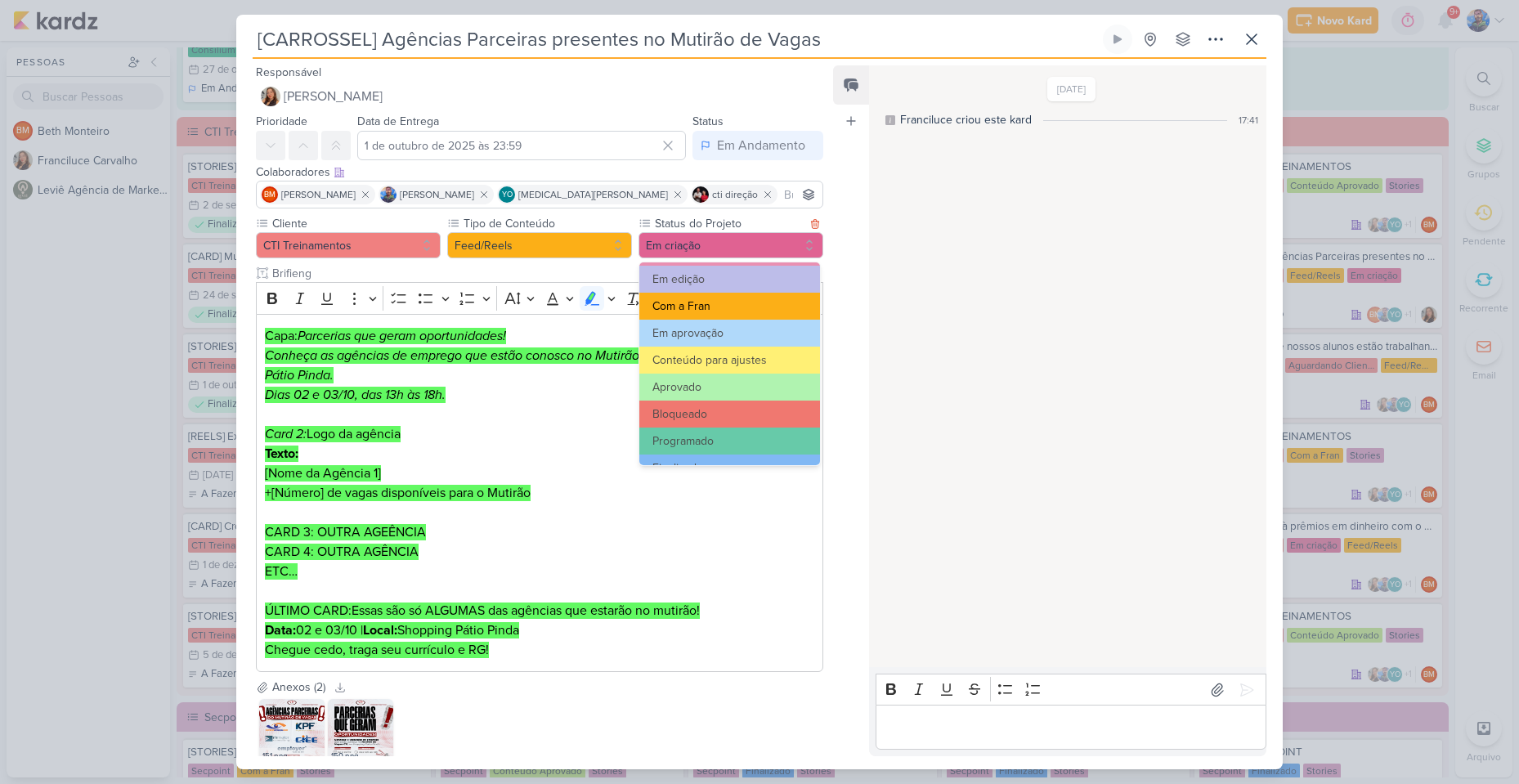
click at [691, 309] on button "Com a Fran" at bounding box center [730, 306] width 181 height 27
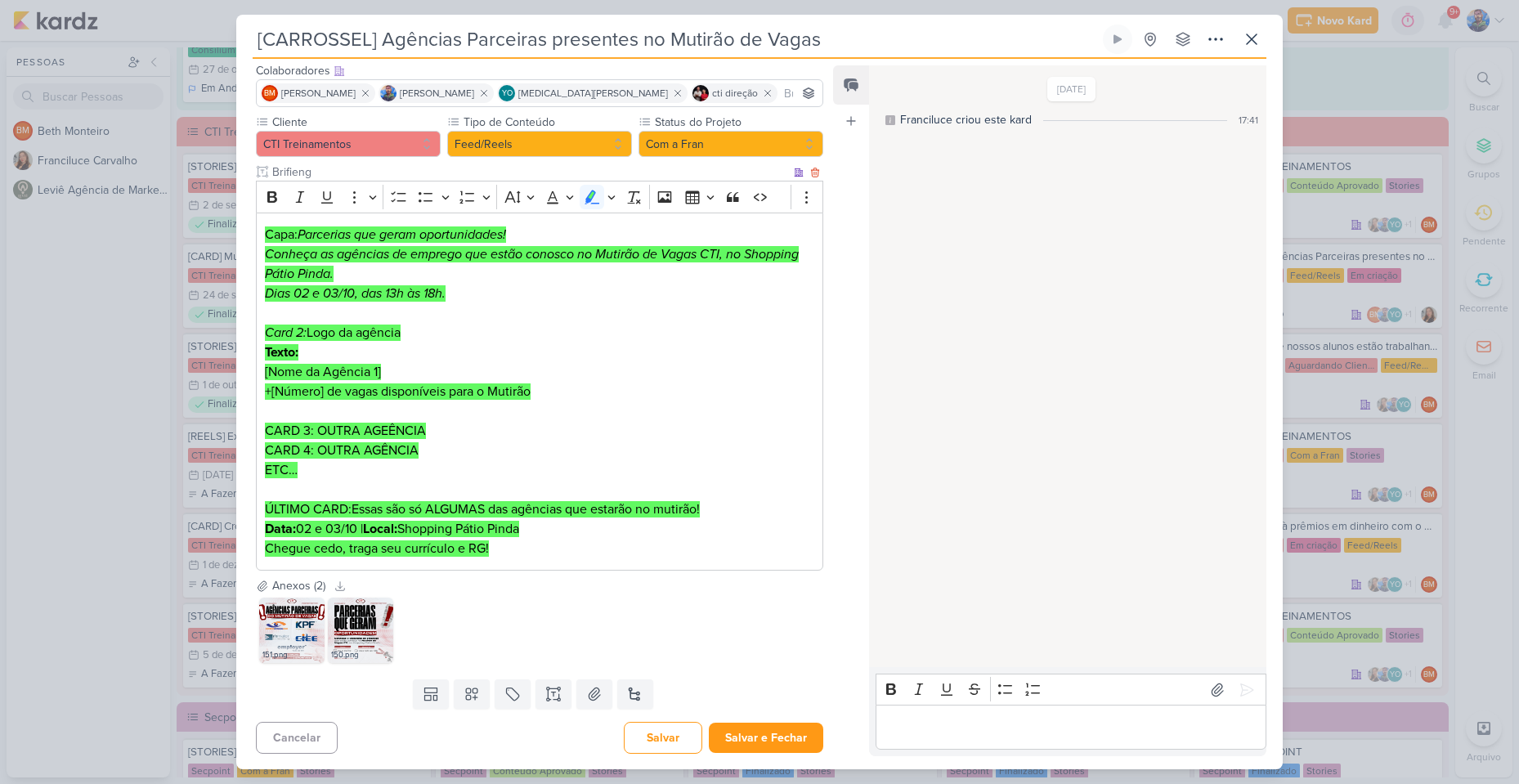
scroll to position [102, 0]
click at [773, 731] on button "Salvar e Fechar" at bounding box center [767, 737] width 114 height 30
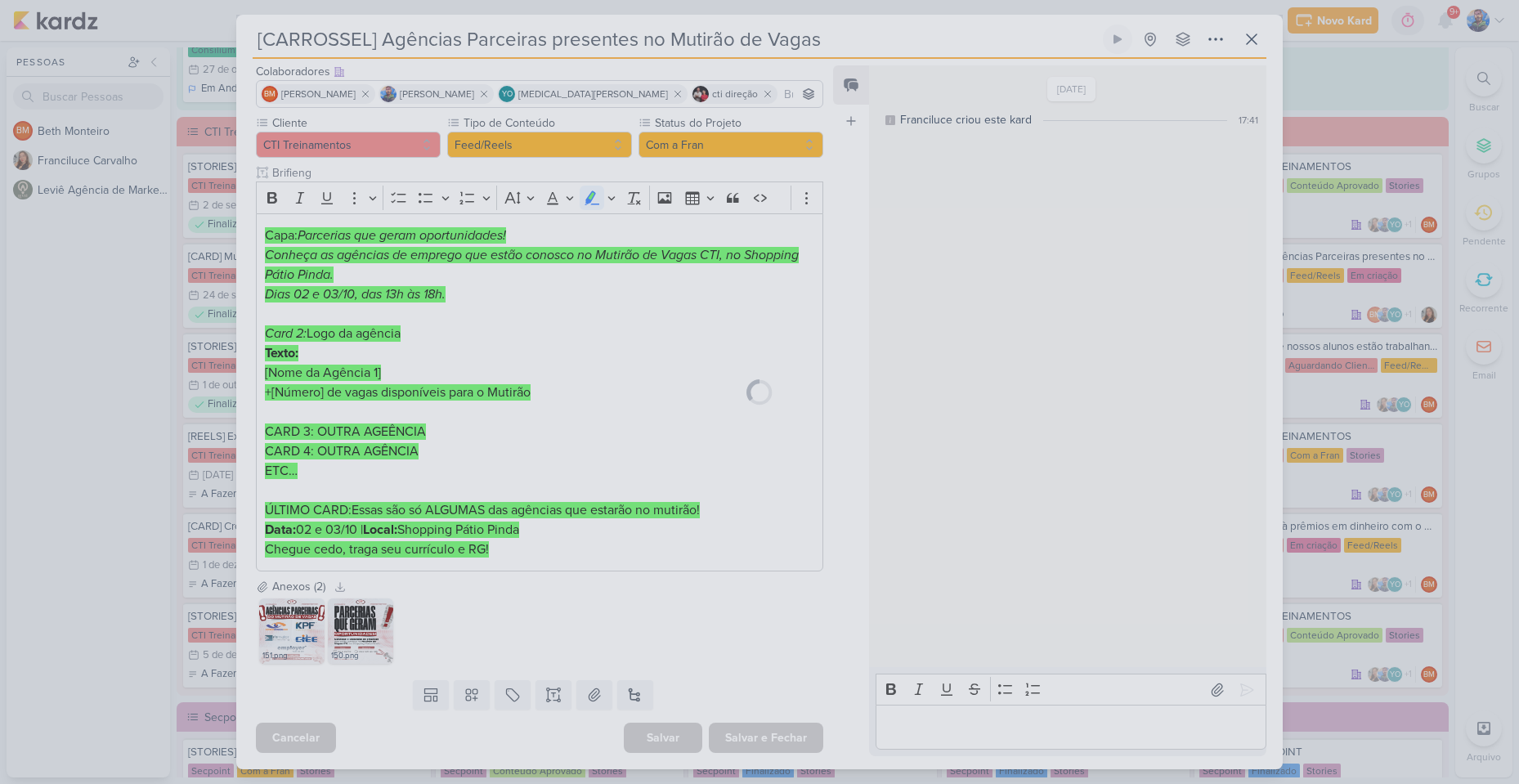
scroll to position [100, 0]
